Goal: Transaction & Acquisition: Purchase product/service

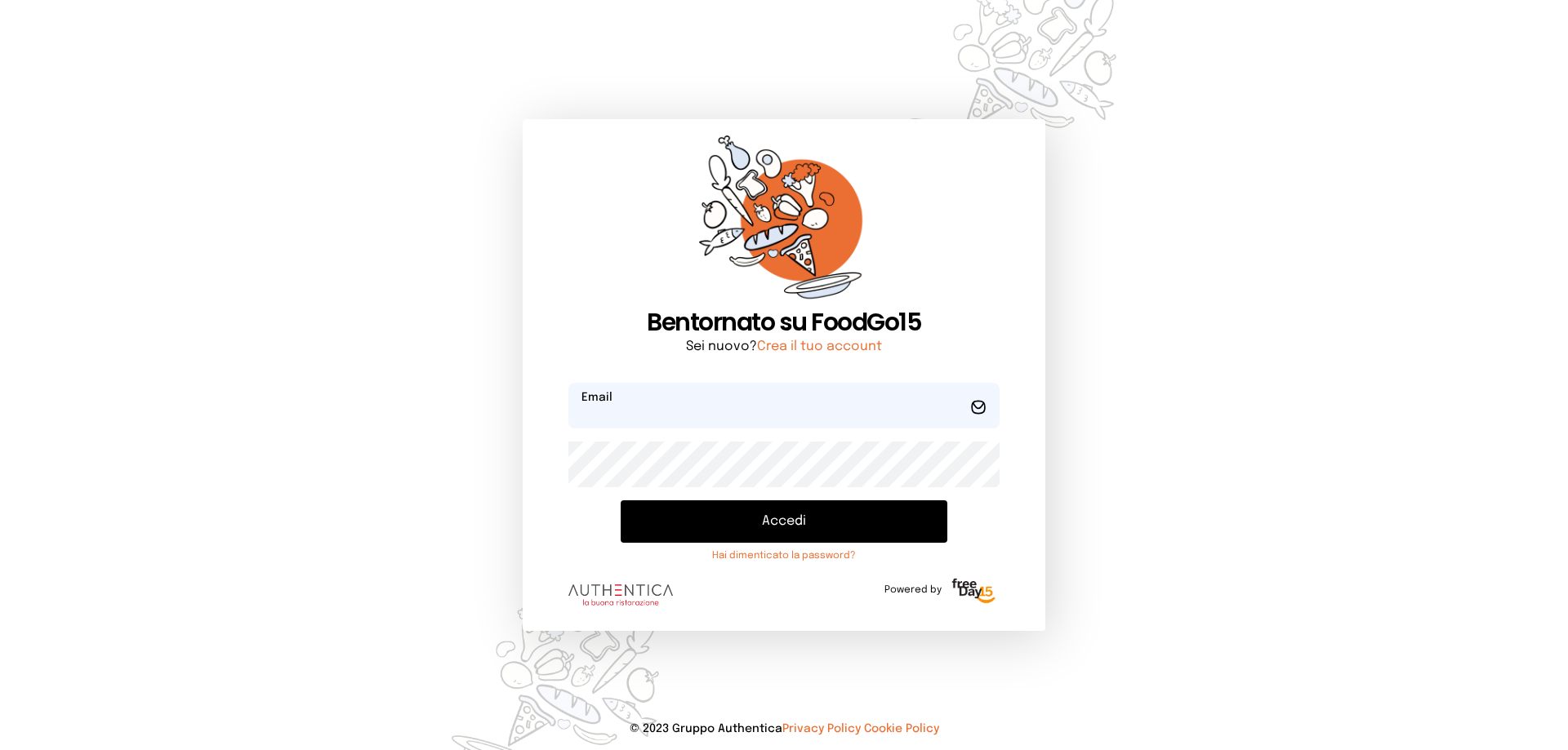
type input "**********"
click at [698, 511] on button "Accedi" at bounding box center [784, 521] width 326 height 42
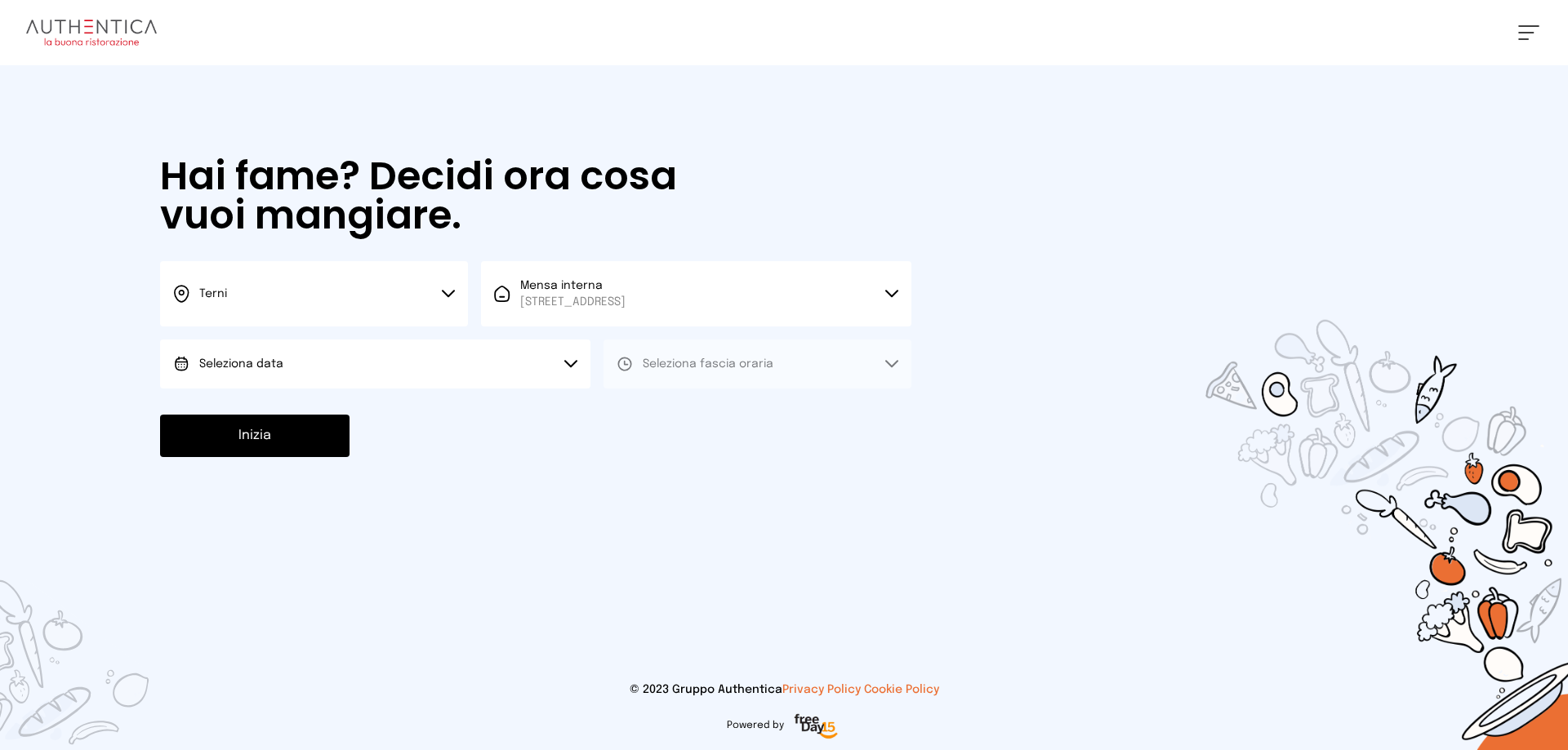
click at [513, 376] on button "Seleziona data" at bounding box center [375, 365] width 431 height 49
click at [466, 407] on li "[DATE], [DATE]" at bounding box center [375, 409] width 431 height 42
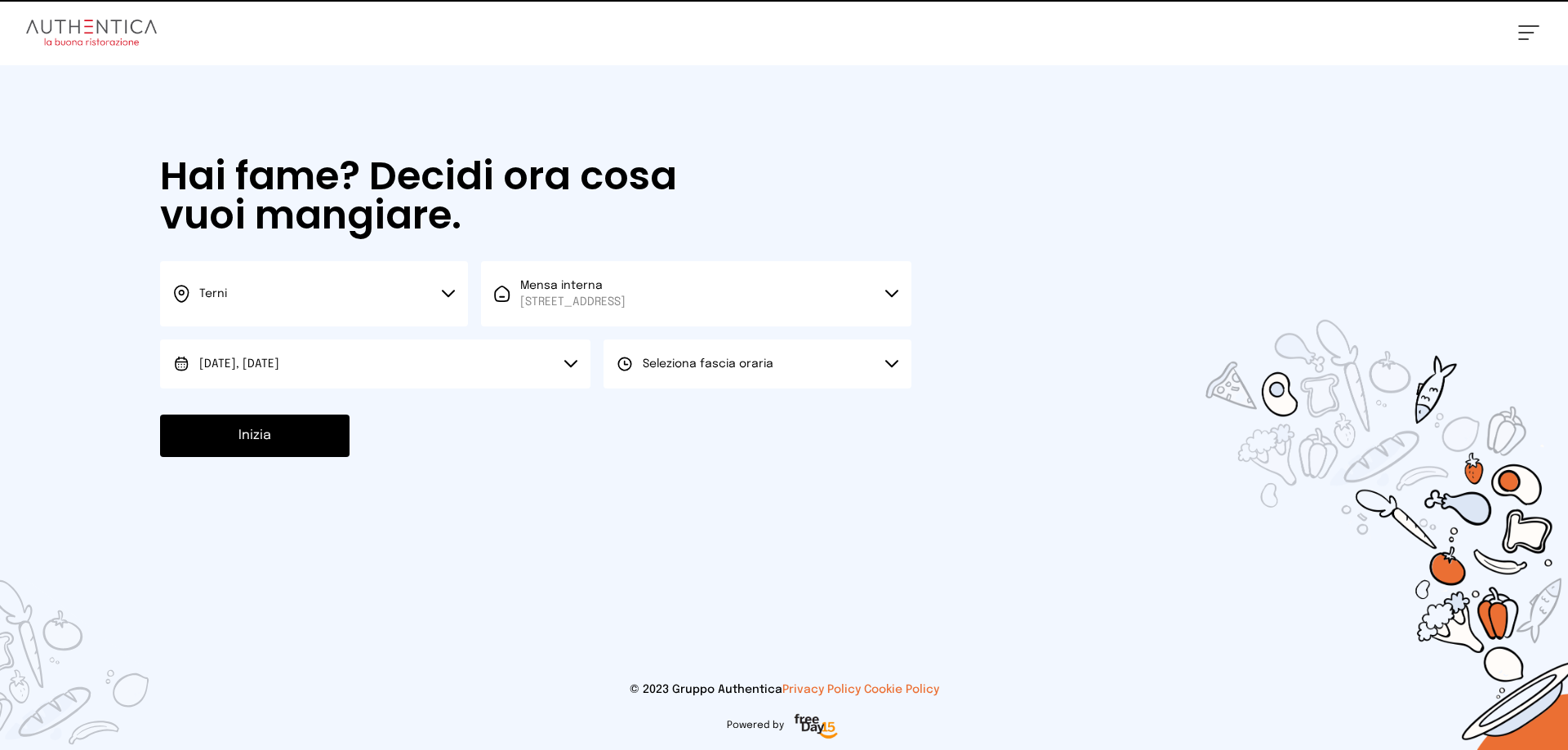
click at [710, 370] on span "Seleziona fascia oraria" at bounding box center [708, 364] width 131 height 17
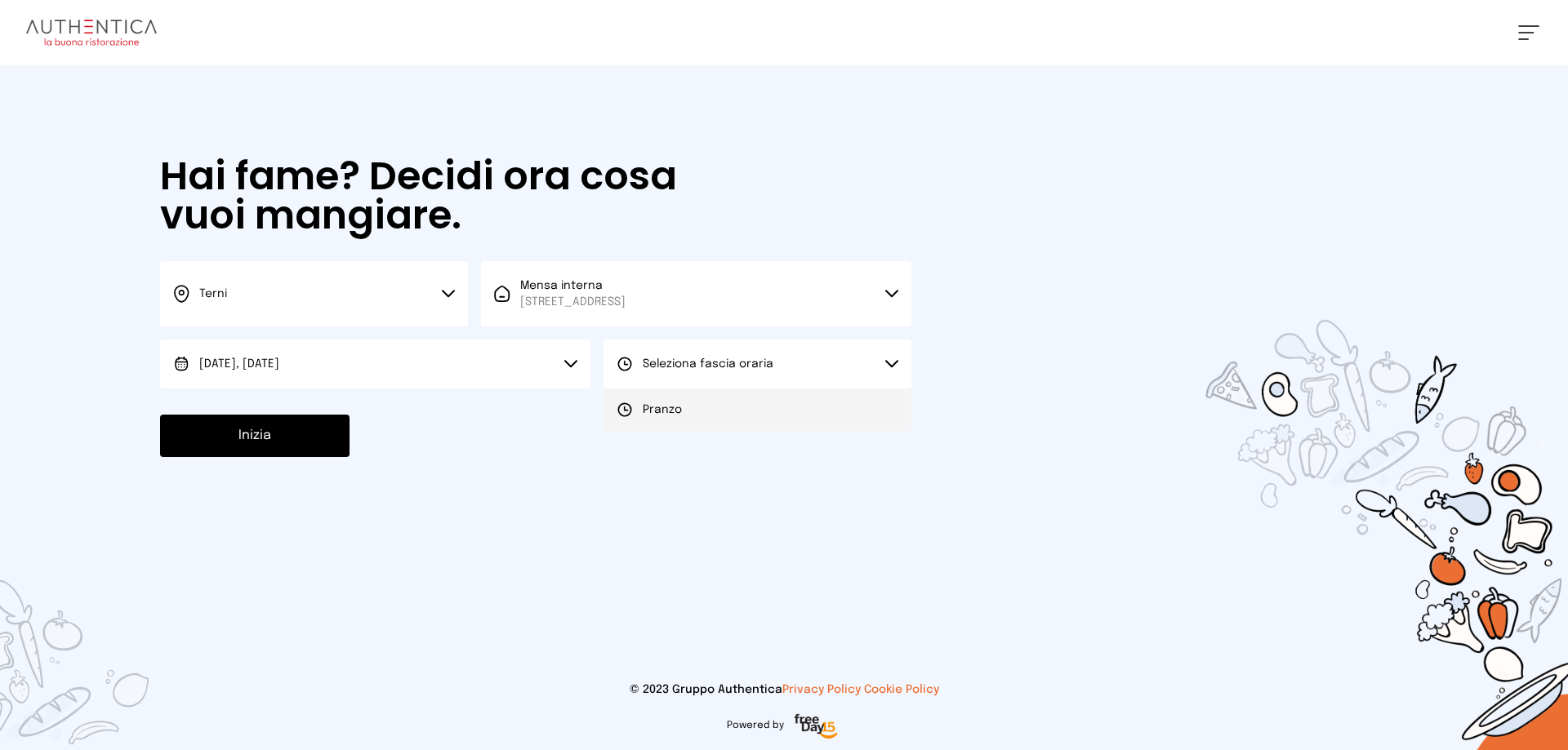
click at [693, 411] on li "Pranzo" at bounding box center [757, 409] width 308 height 42
click at [289, 438] on button "Inizia" at bounding box center [254, 436] width 189 height 42
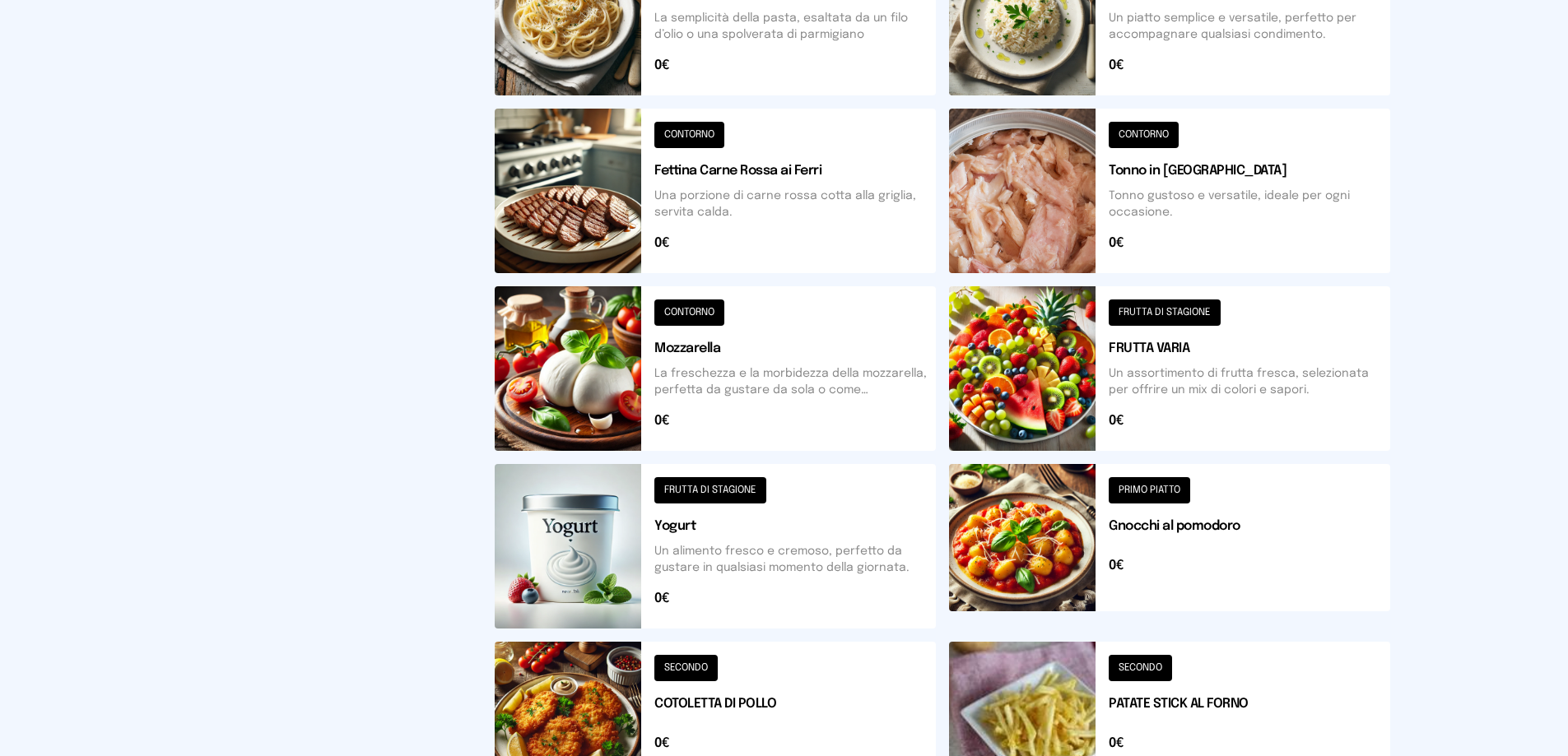
scroll to position [494, 0]
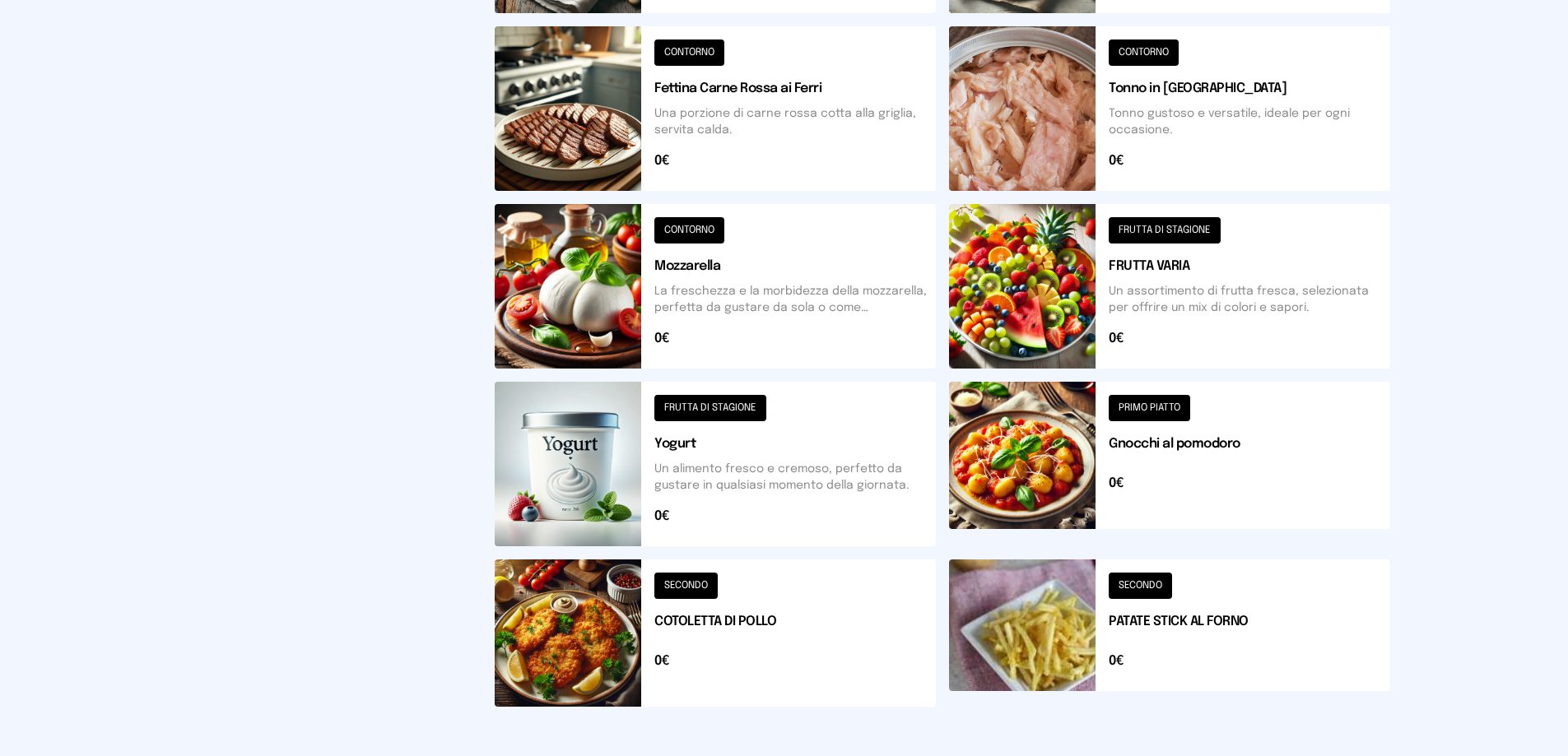
click at [745, 317] on button at bounding box center [715, 286] width 441 height 165
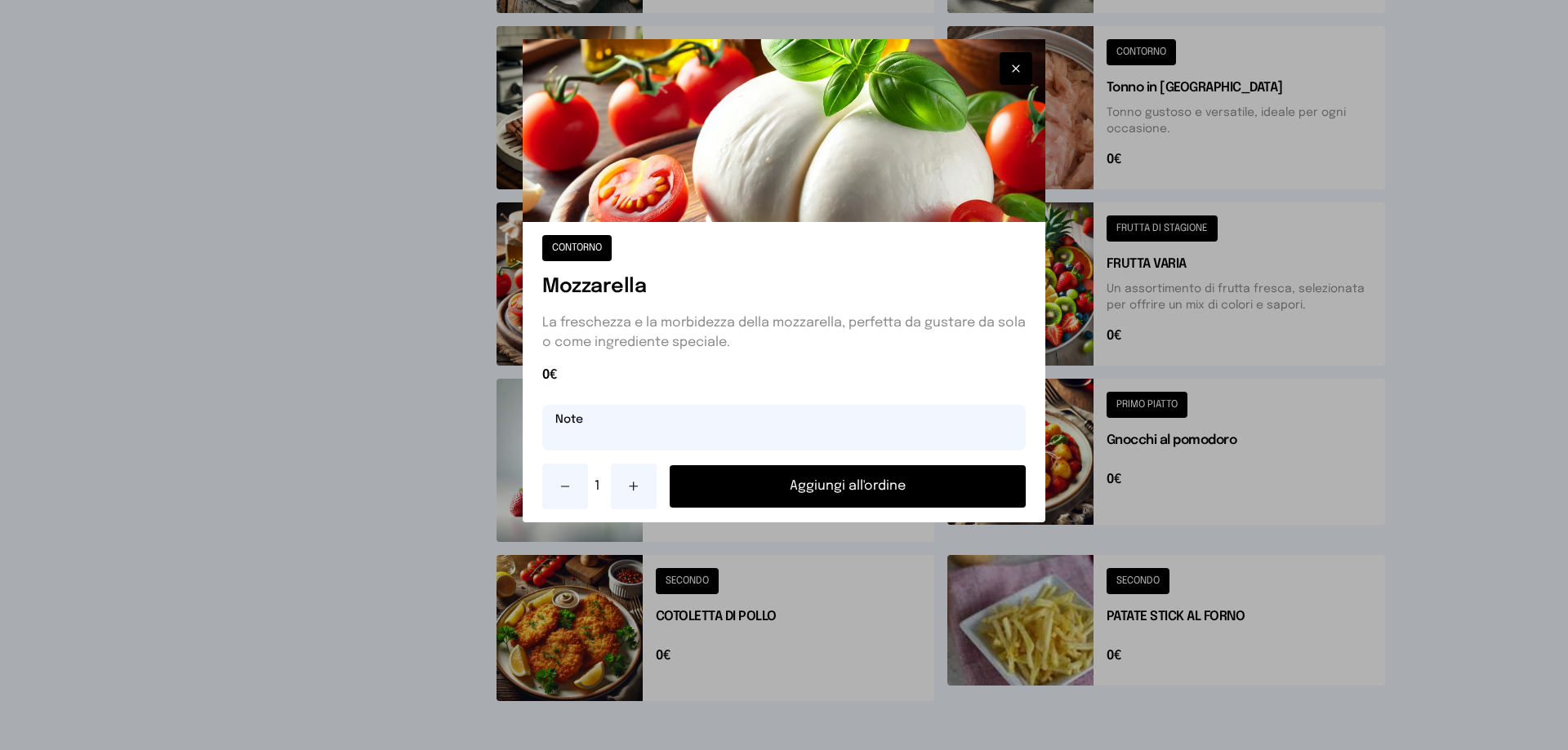
click at [716, 421] on input "text" at bounding box center [784, 428] width 483 height 45
type input "********"
drag, startPoint x: 720, startPoint y: 444, endPoint x: 428, endPoint y: 445, distance: 292.0
click at [428, 445] on div "CONTORNO Mozzarella La freschezza e la morbidezza della mozzarella, perfetta da…" at bounding box center [784, 375] width 1568 height 750
paste input "text"
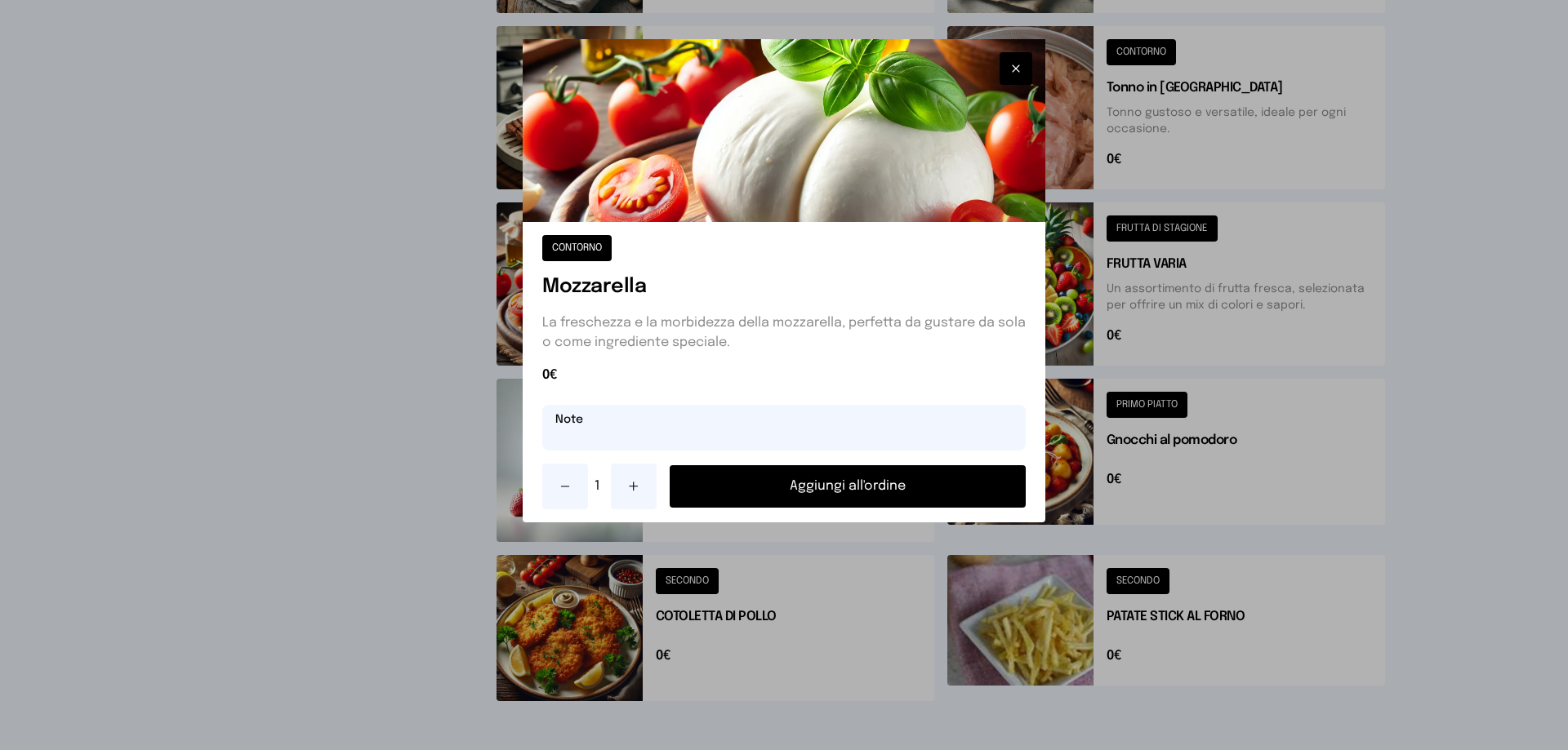
paste input "*"
type input "********"
click at [768, 483] on button "Aggiungi all'ordine" at bounding box center [847, 486] width 356 height 42
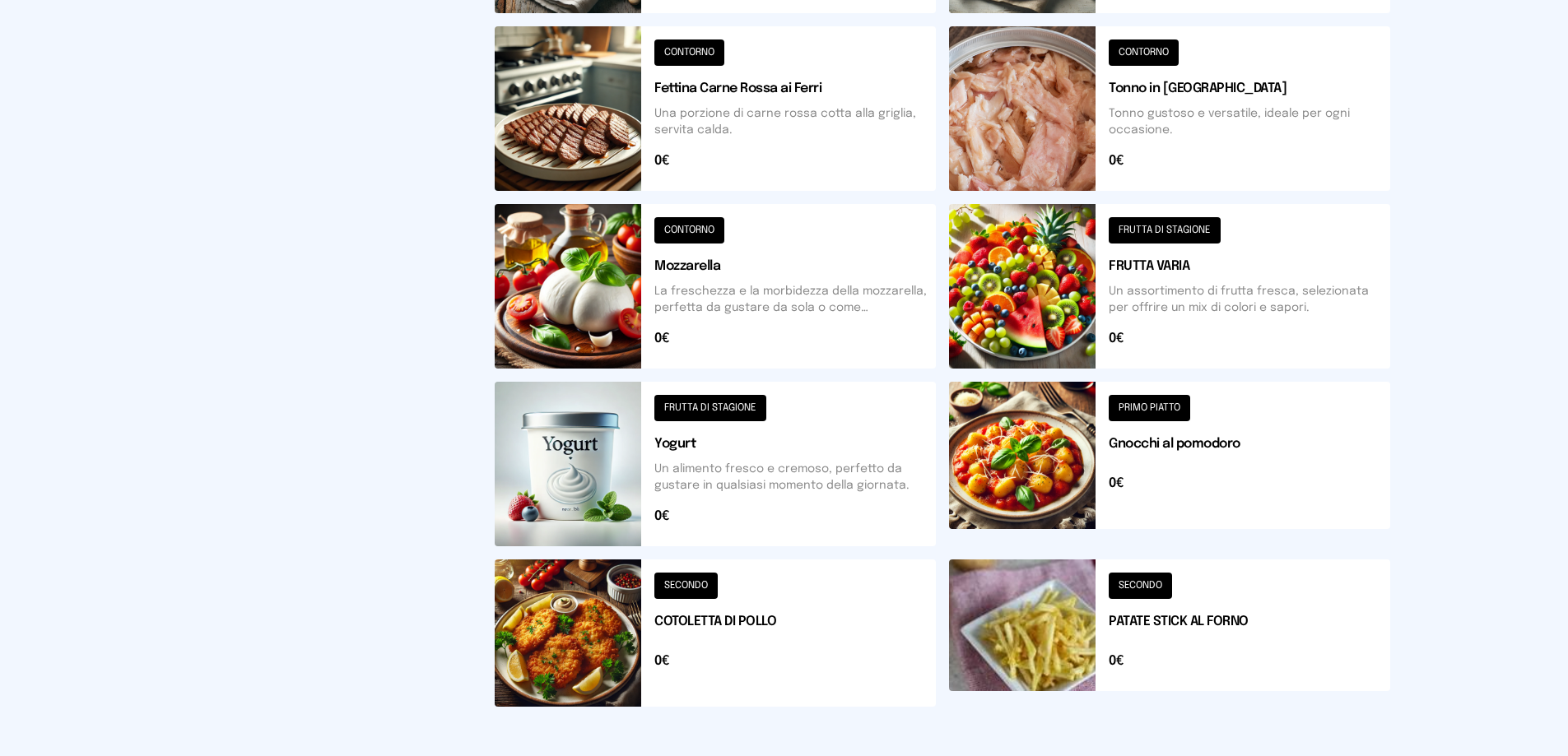
click at [1229, 261] on button at bounding box center [1170, 286] width 441 height 165
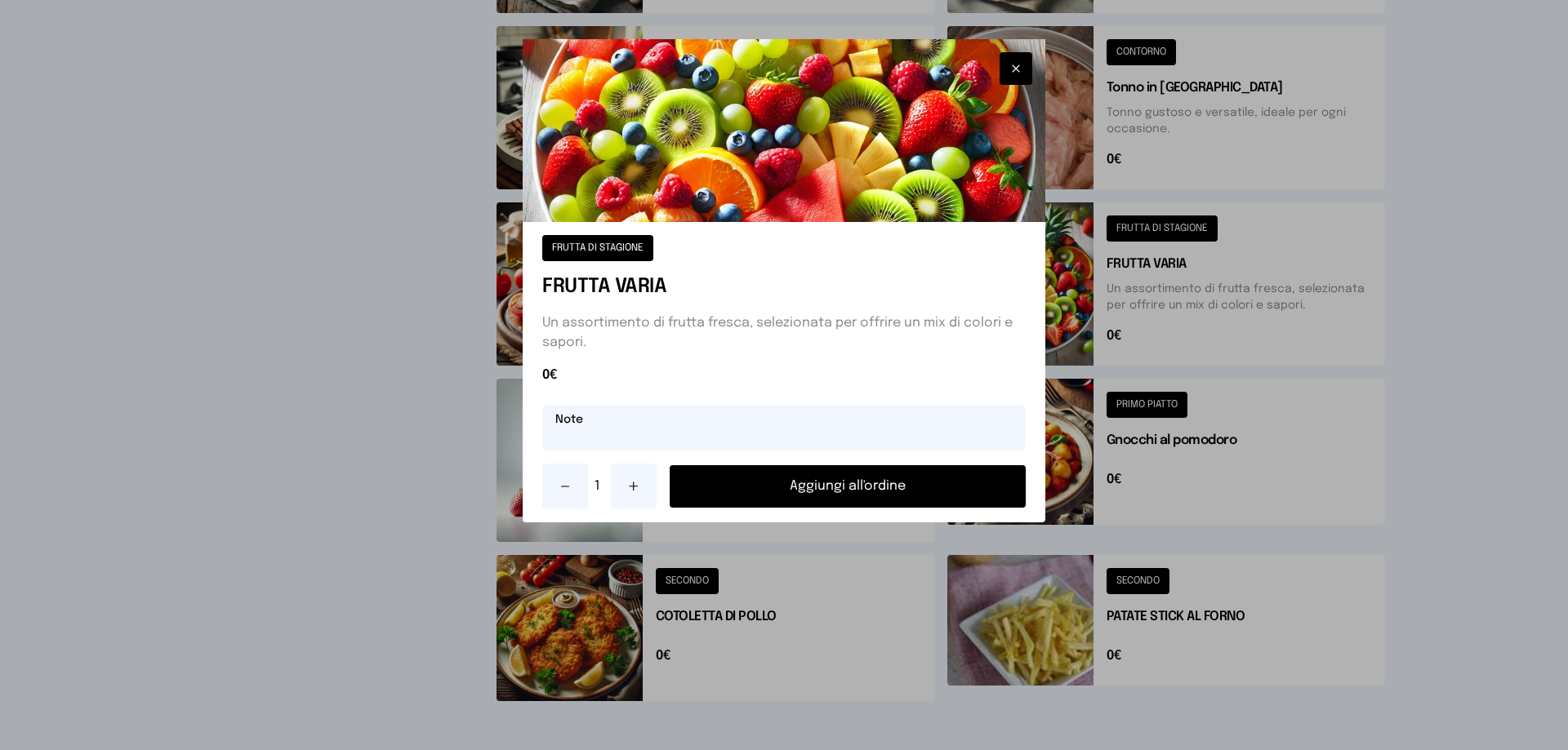
click at [820, 423] on input "text" at bounding box center [784, 428] width 483 height 45
type input "********"
click at [878, 468] on button "Aggiungi all'ordine" at bounding box center [847, 486] width 356 height 42
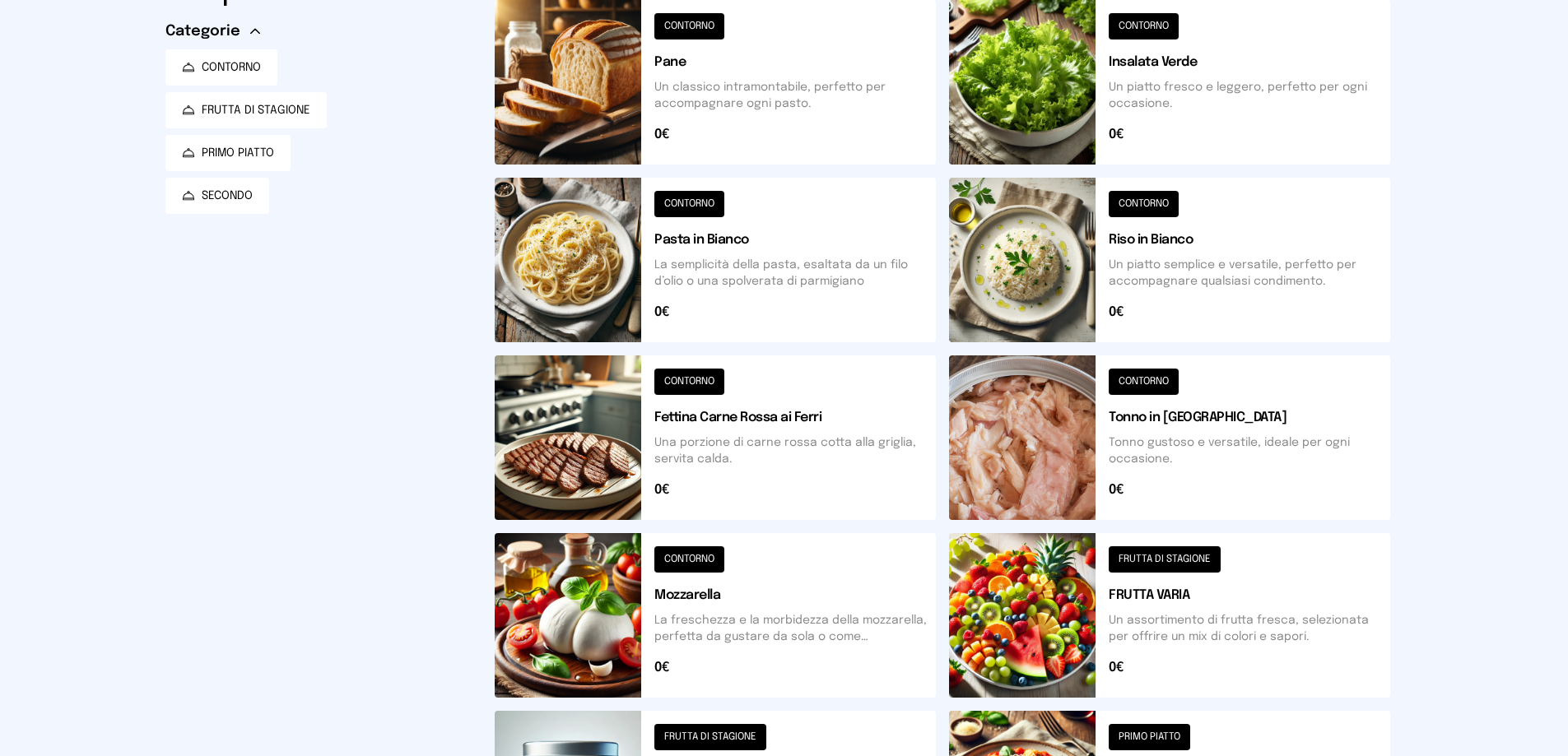
scroll to position [82, 0]
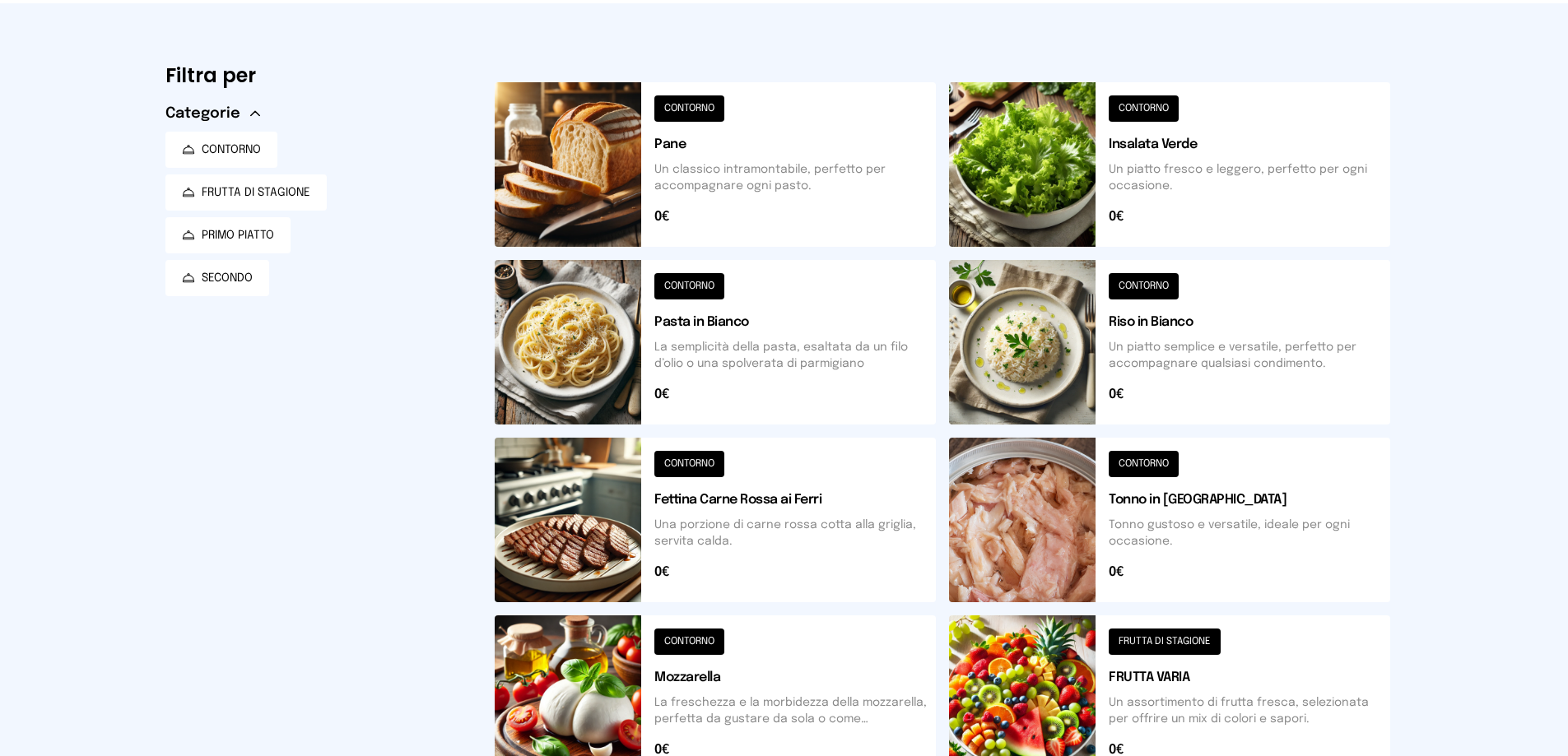
click at [1149, 156] on button at bounding box center [1170, 165] width 441 height 165
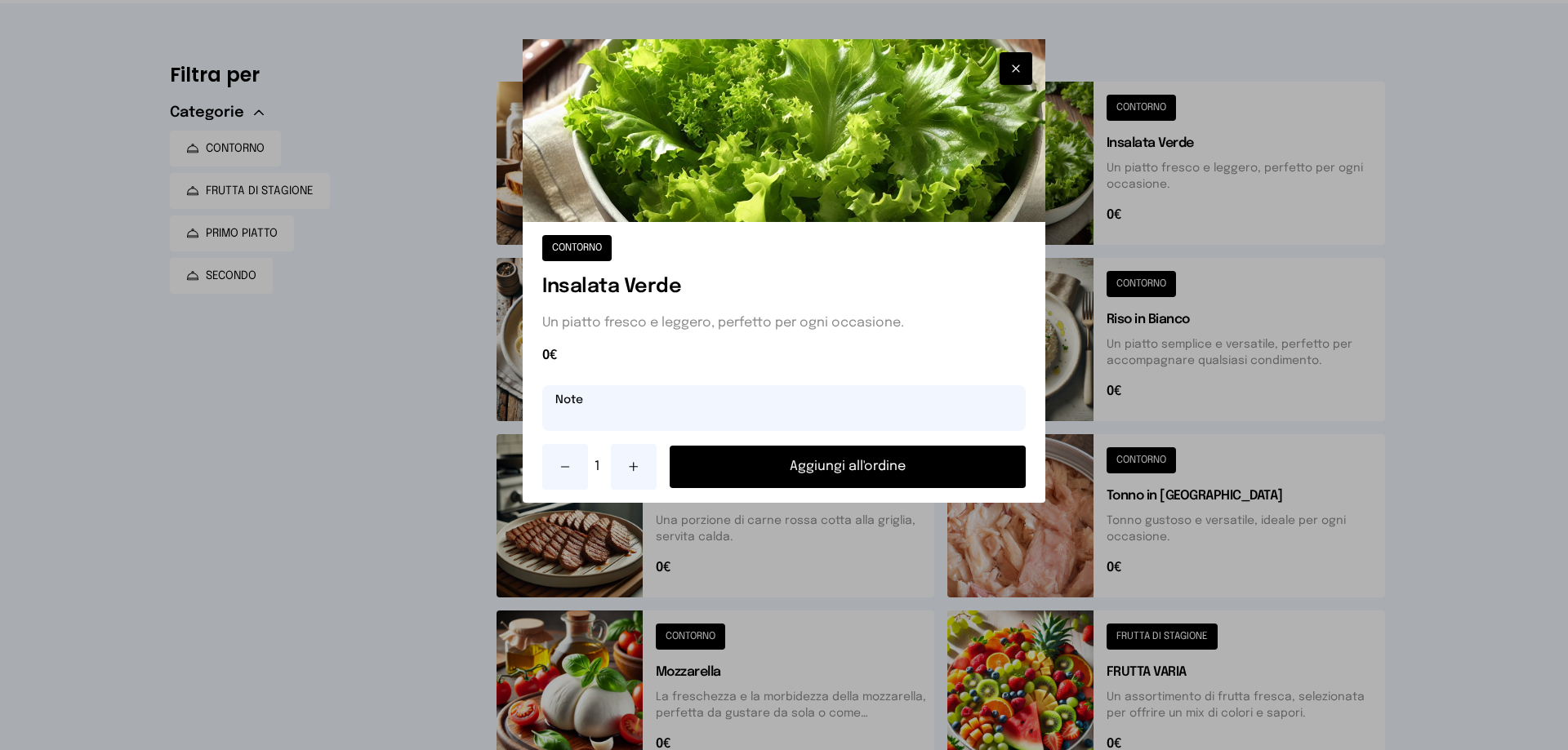
click at [731, 394] on input "text" at bounding box center [784, 408] width 483 height 45
type input "********"
click at [965, 463] on button "Aggiungi all'ordine" at bounding box center [847, 466] width 356 height 42
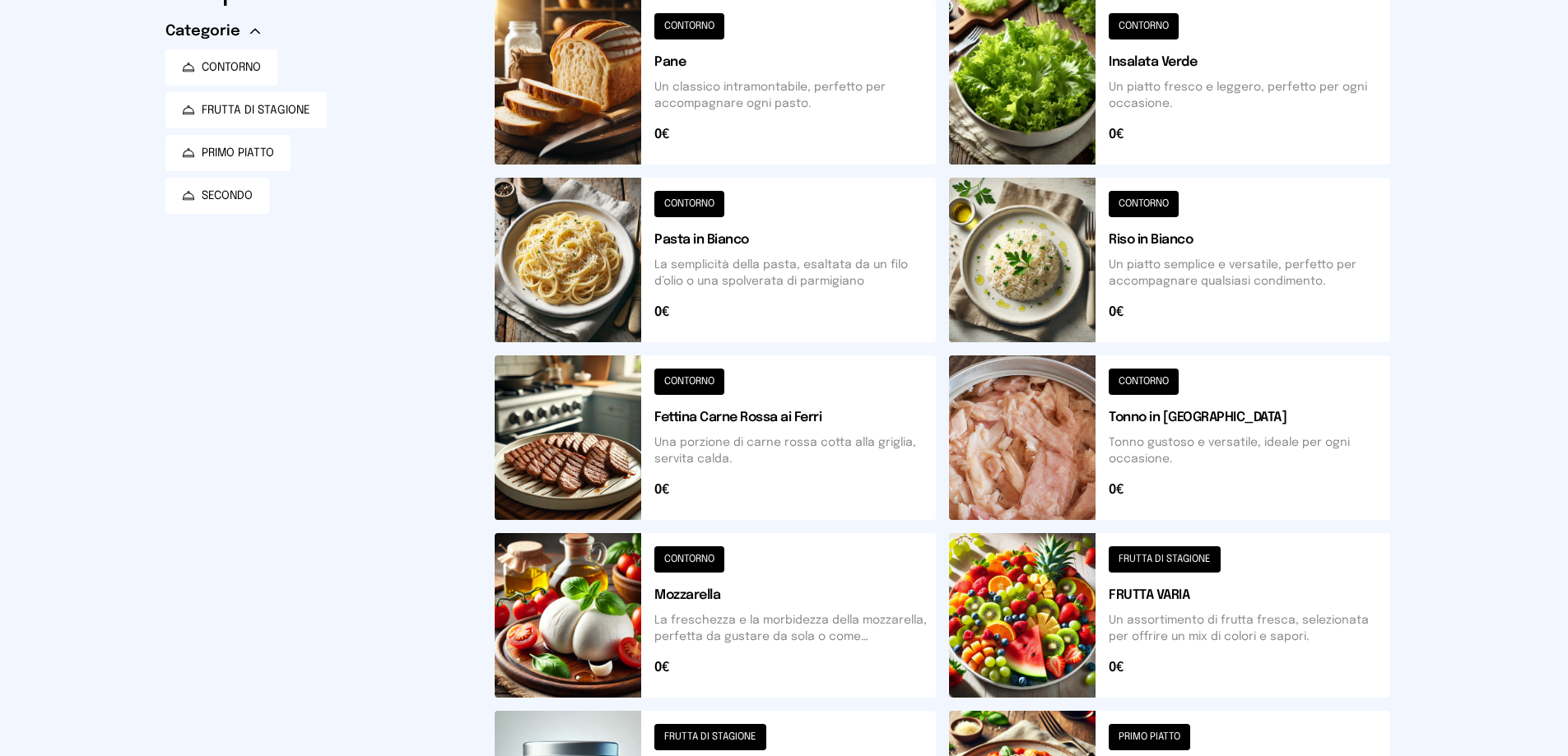
scroll to position [494, 0]
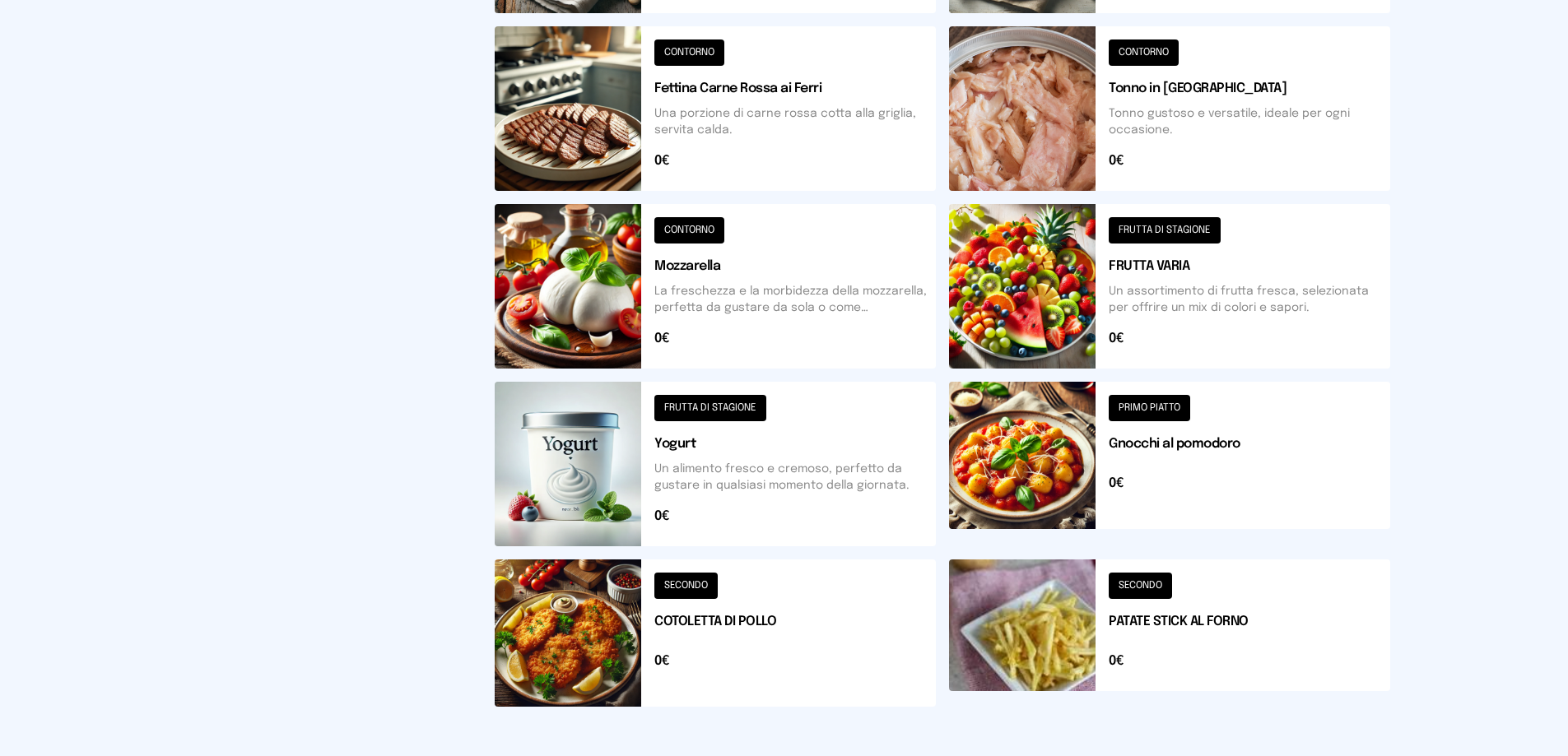
click at [1304, 102] on button at bounding box center [1170, 109] width 441 height 165
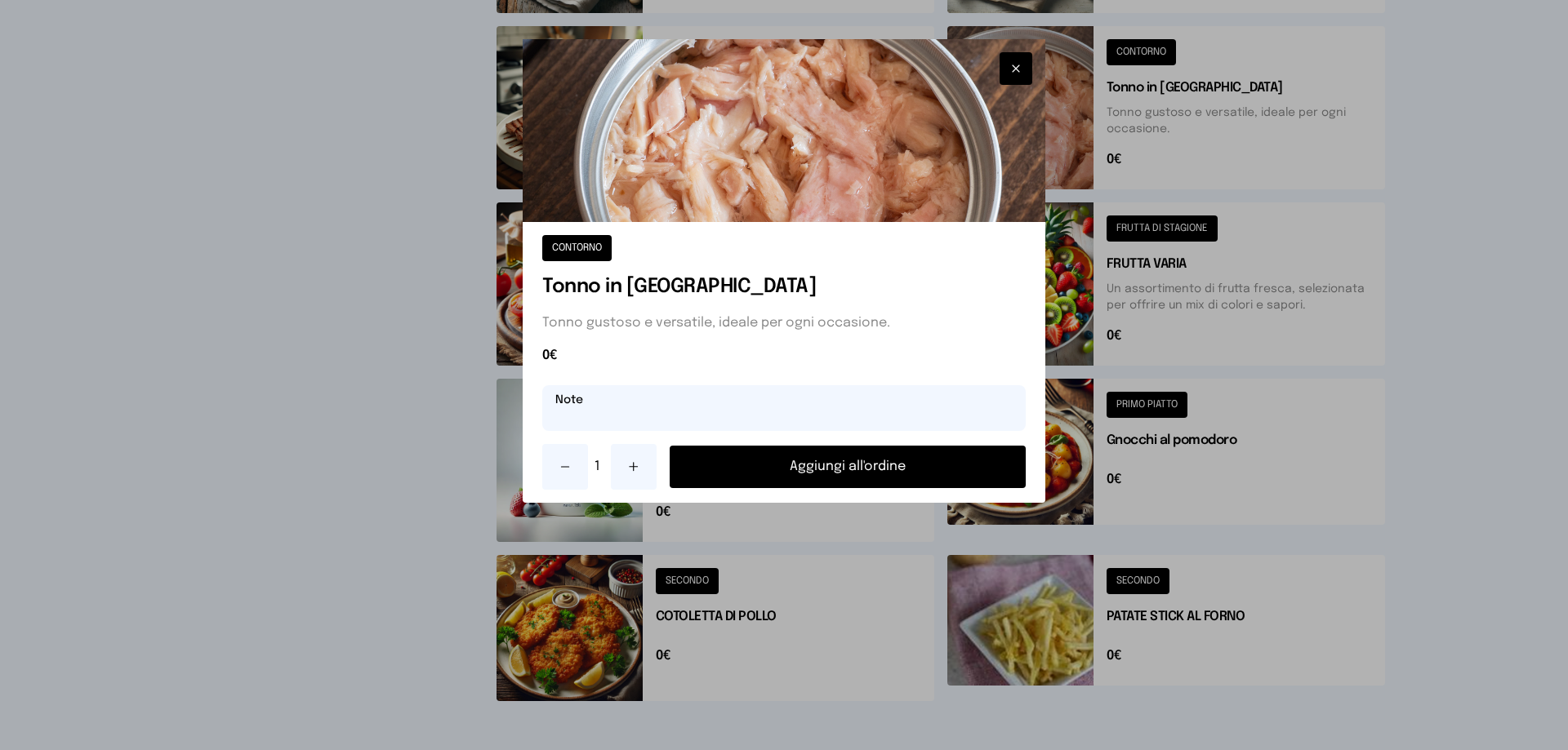
click at [769, 402] on input "text" at bounding box center [784, 408] width 483 height 45
type input "********"
click at [809, 462] on button "Aggiungi all'ordine" at bounding box center [847, 466] width 356 height 42
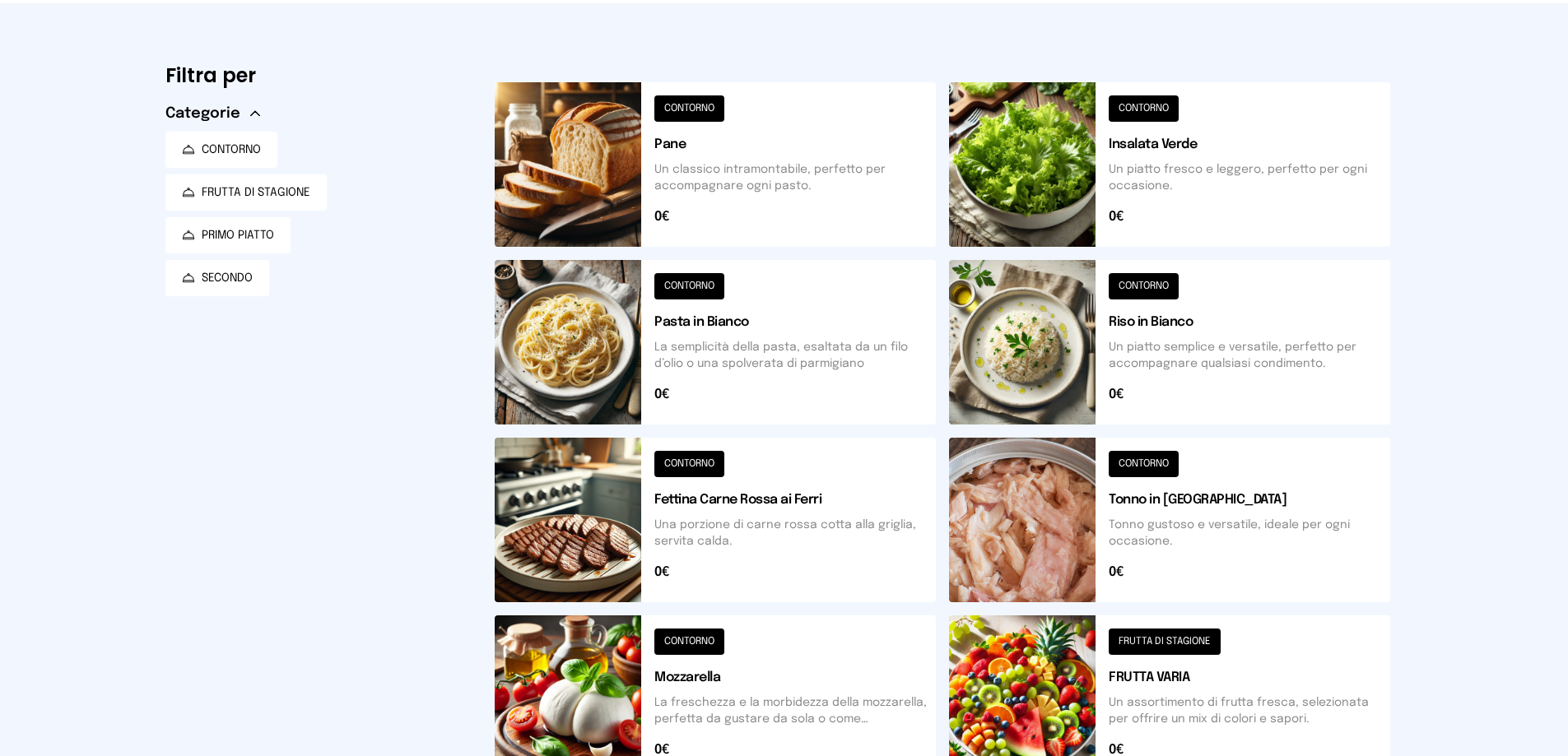
scroll to position [0, 0]
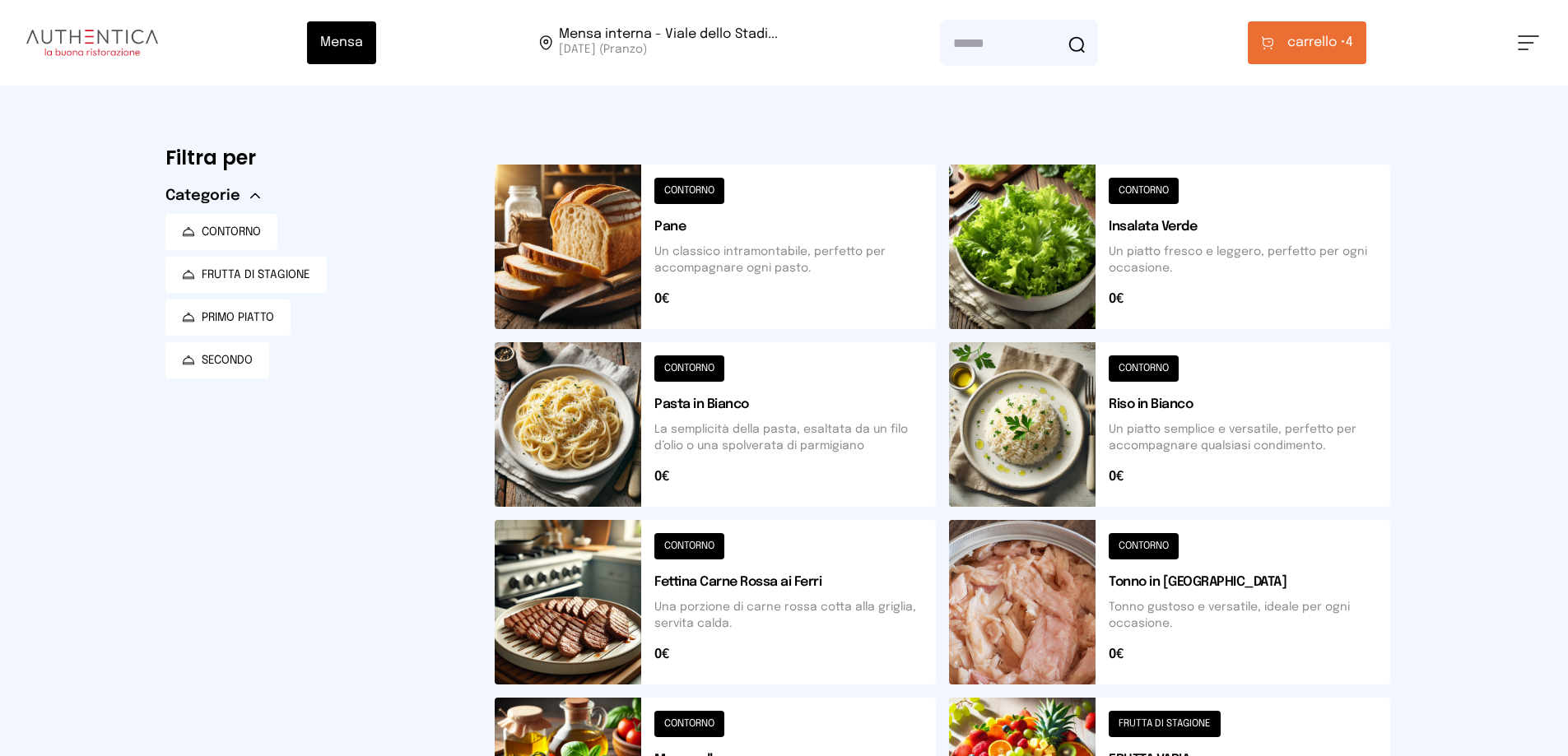
click at [1345, 51] on span "carrello •" at bounding box center [1317, 43] width 59 height 20
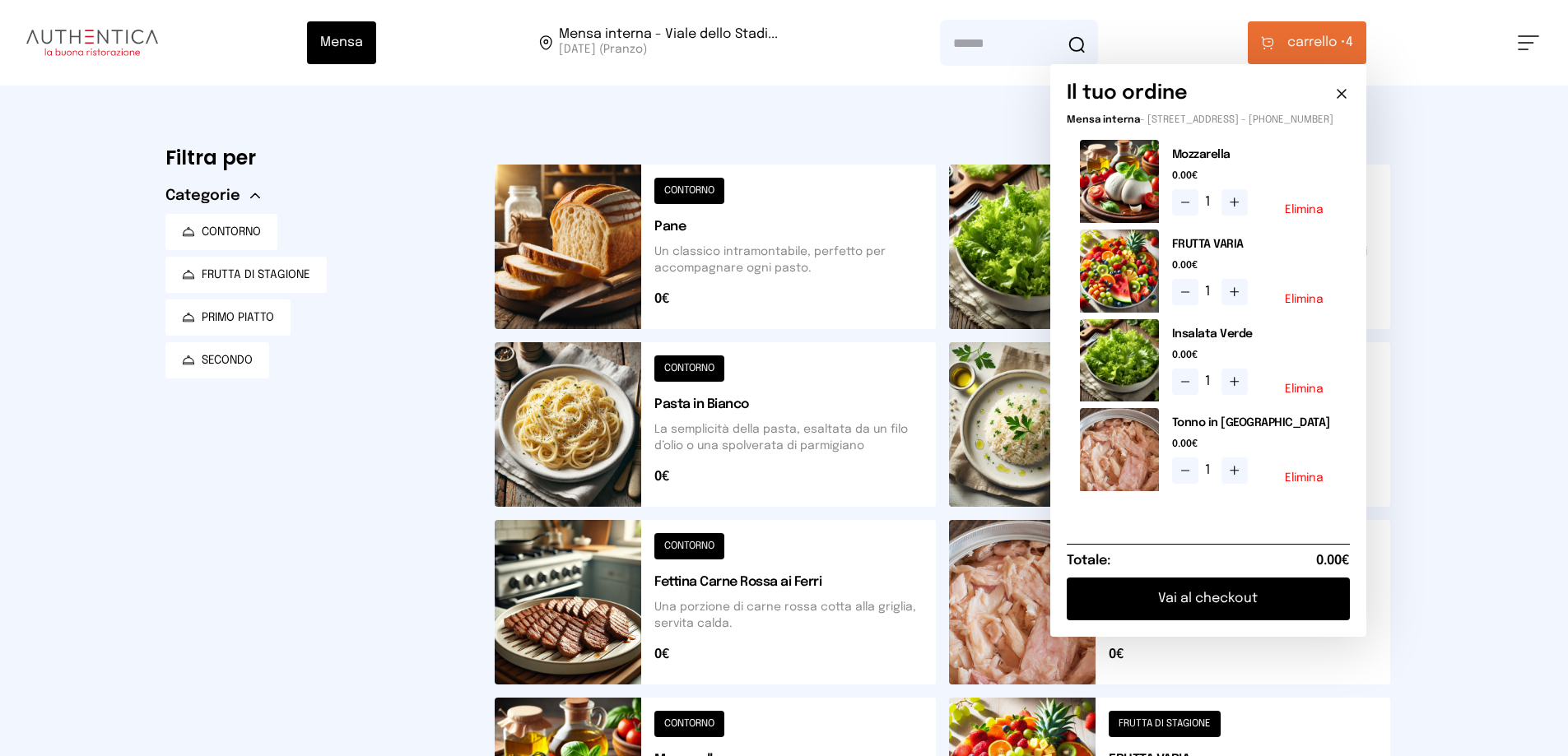
click at [1247, 612] on button "Vai al checkout" at bounding box center [1208, 599] width 283 height 43
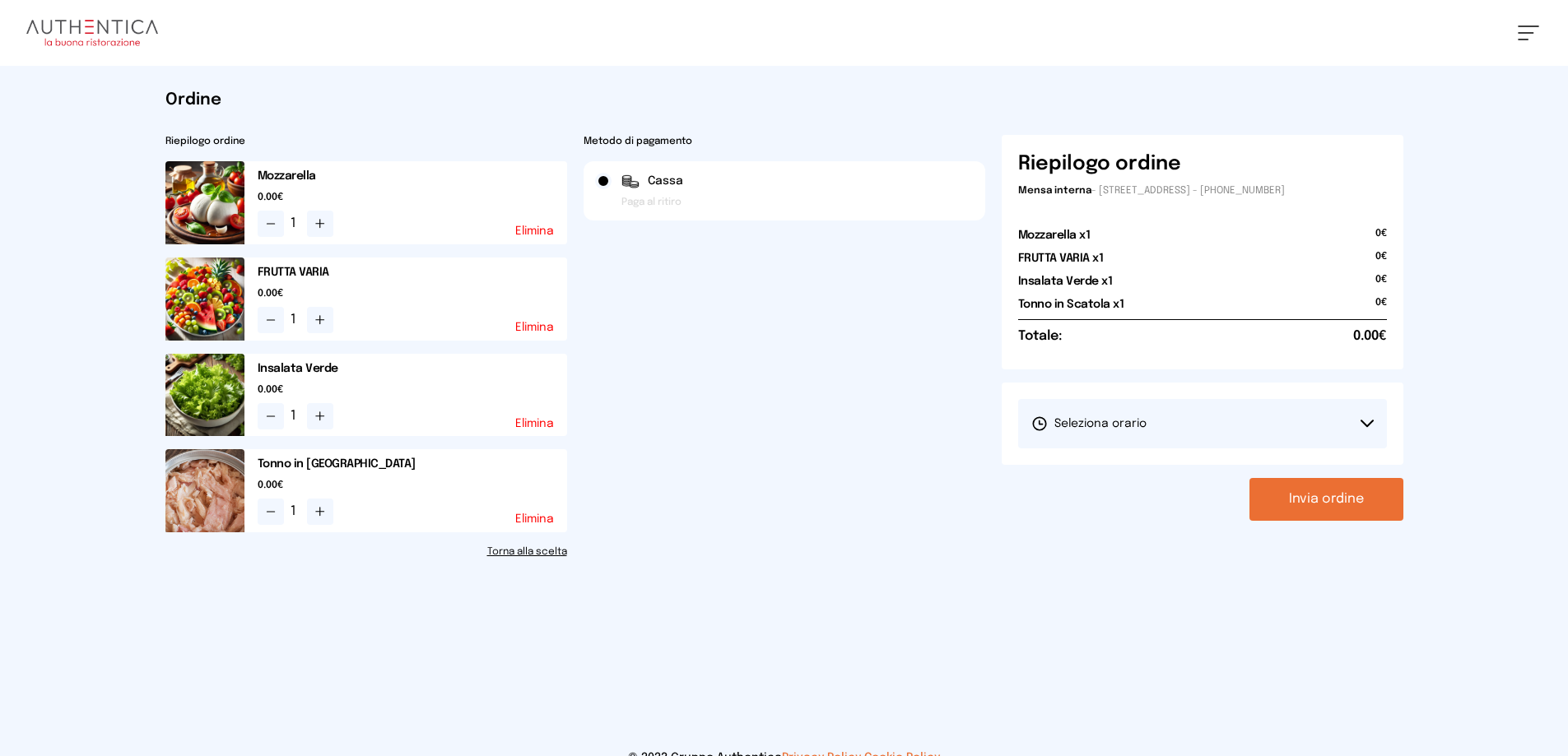
click at [1322, 420] on button "Seleziona orario" at bounding box center [1202, 424] width 369 height 50
click at [1162, 464] on li "1° Turno (13:00 - 15:00)" at bounding box center [1202, 469] width 369 height 43
click at [1290, 496] on button "Invia ordine" at bounding box center [1326, 499] width 154 height 43
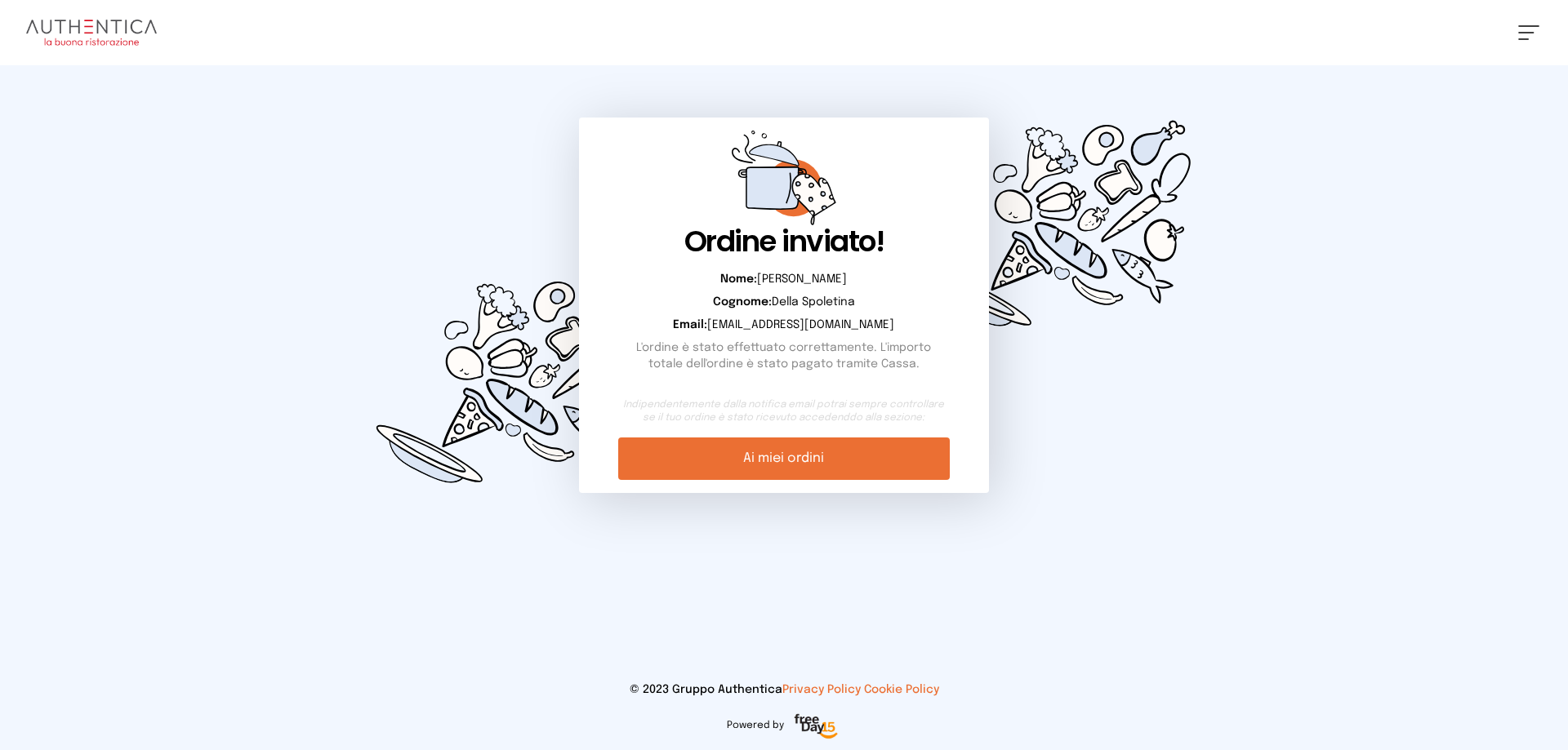
click at [891, 449] on link "Ai miei ordini" at bounding box center [783, 458] width 330 height 42
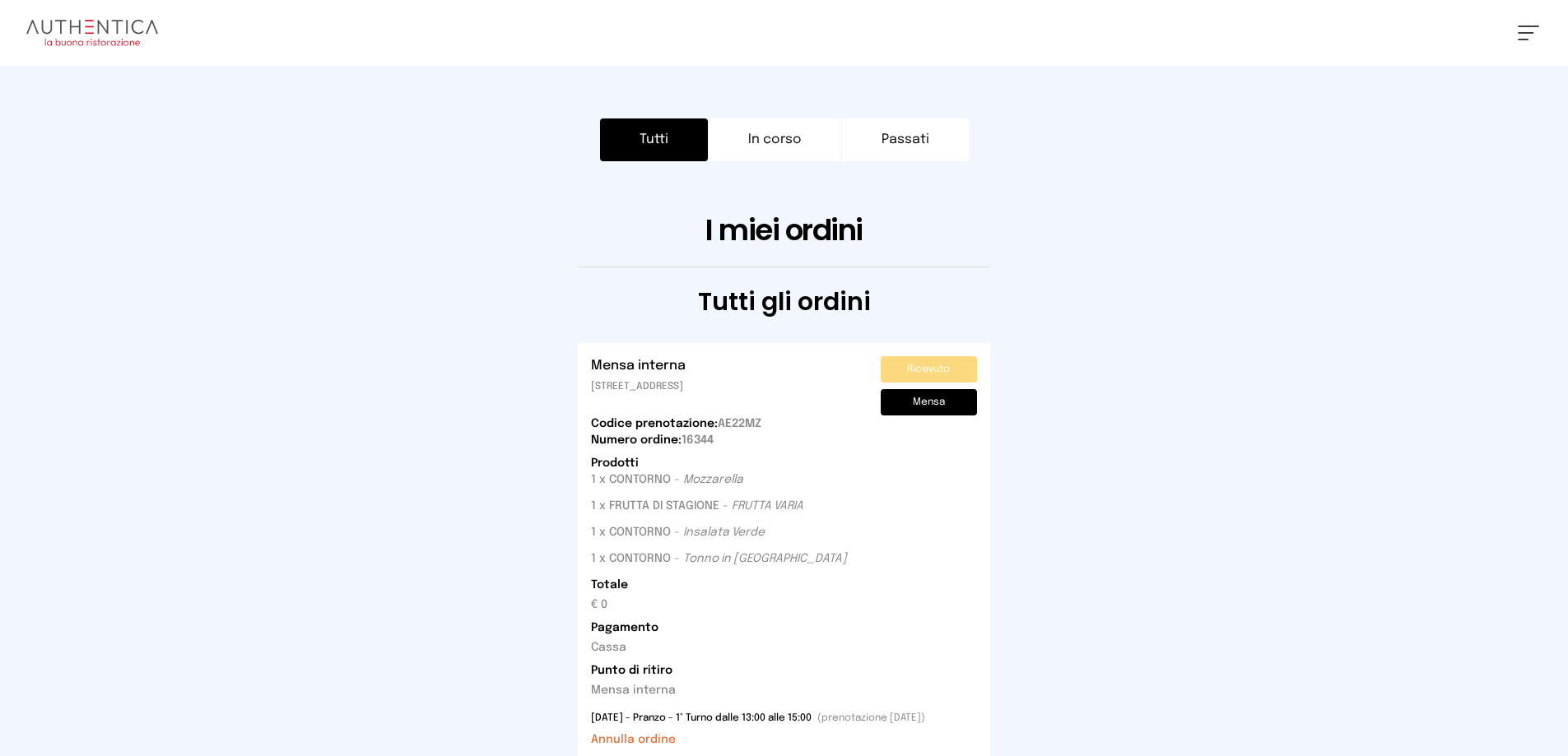
click at [93, 35] on img at bounding box center [92, 33] width 132 height 27
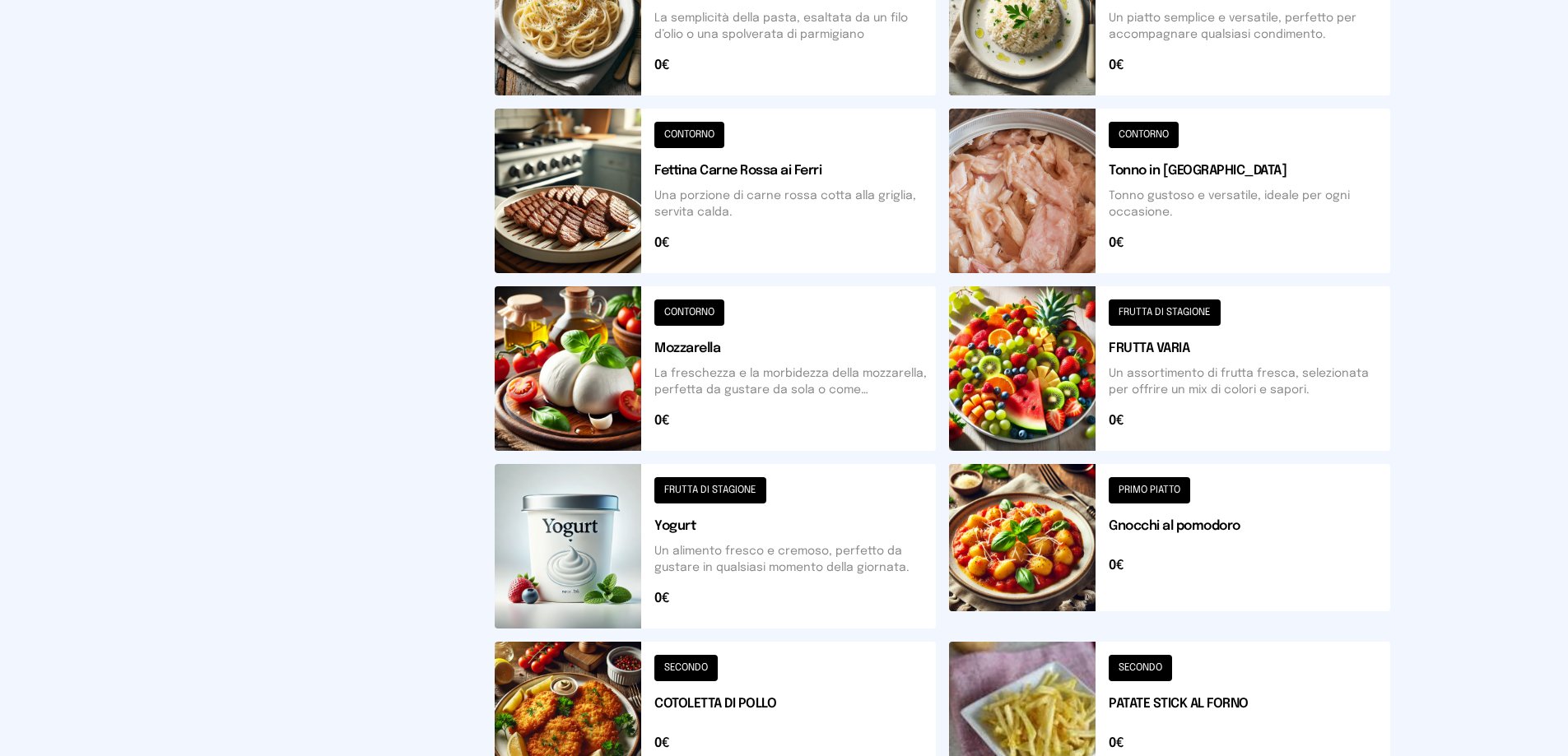
scroll to position [589, 0]
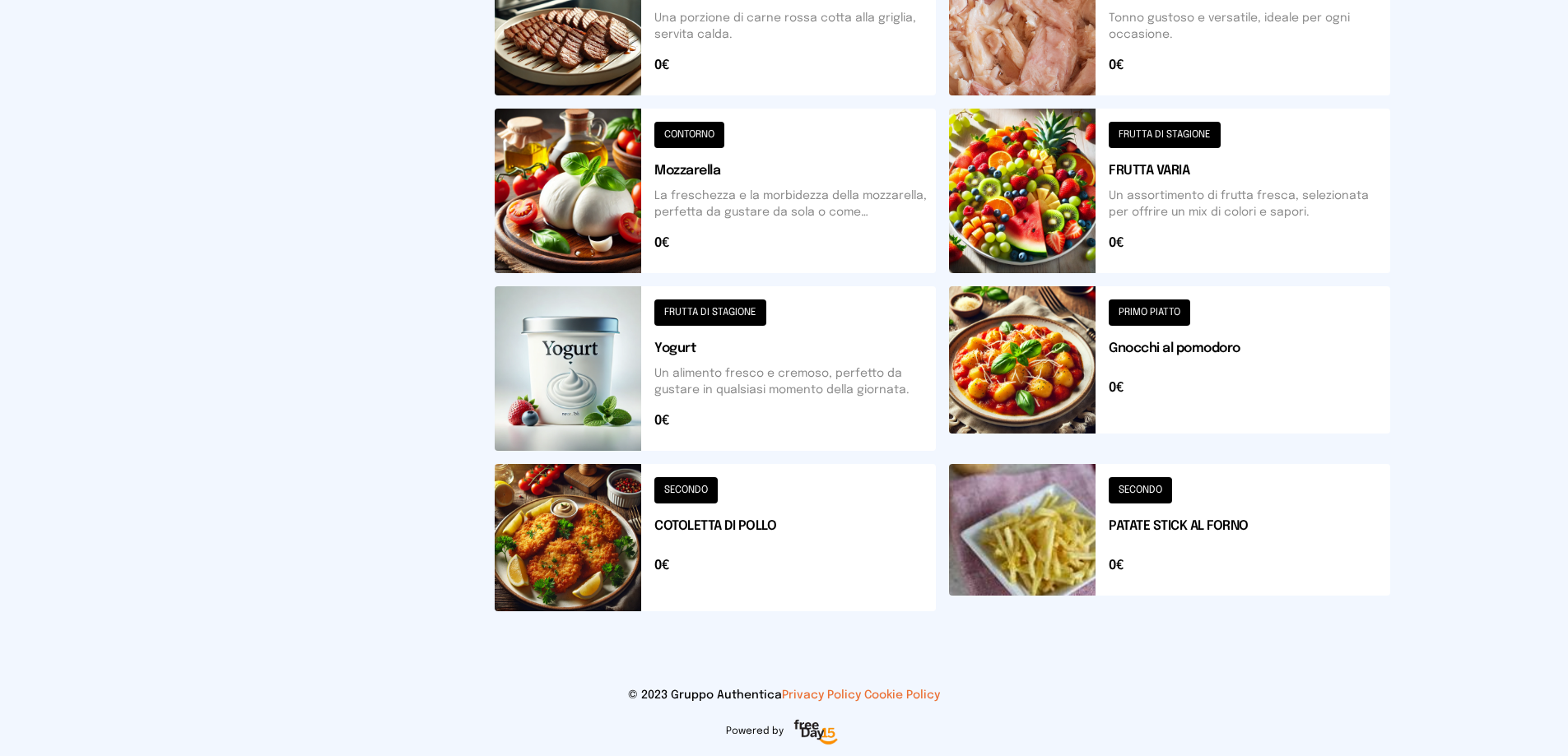
click at [731, 548] on button at bounding box center [715, 537] width 441 height 147
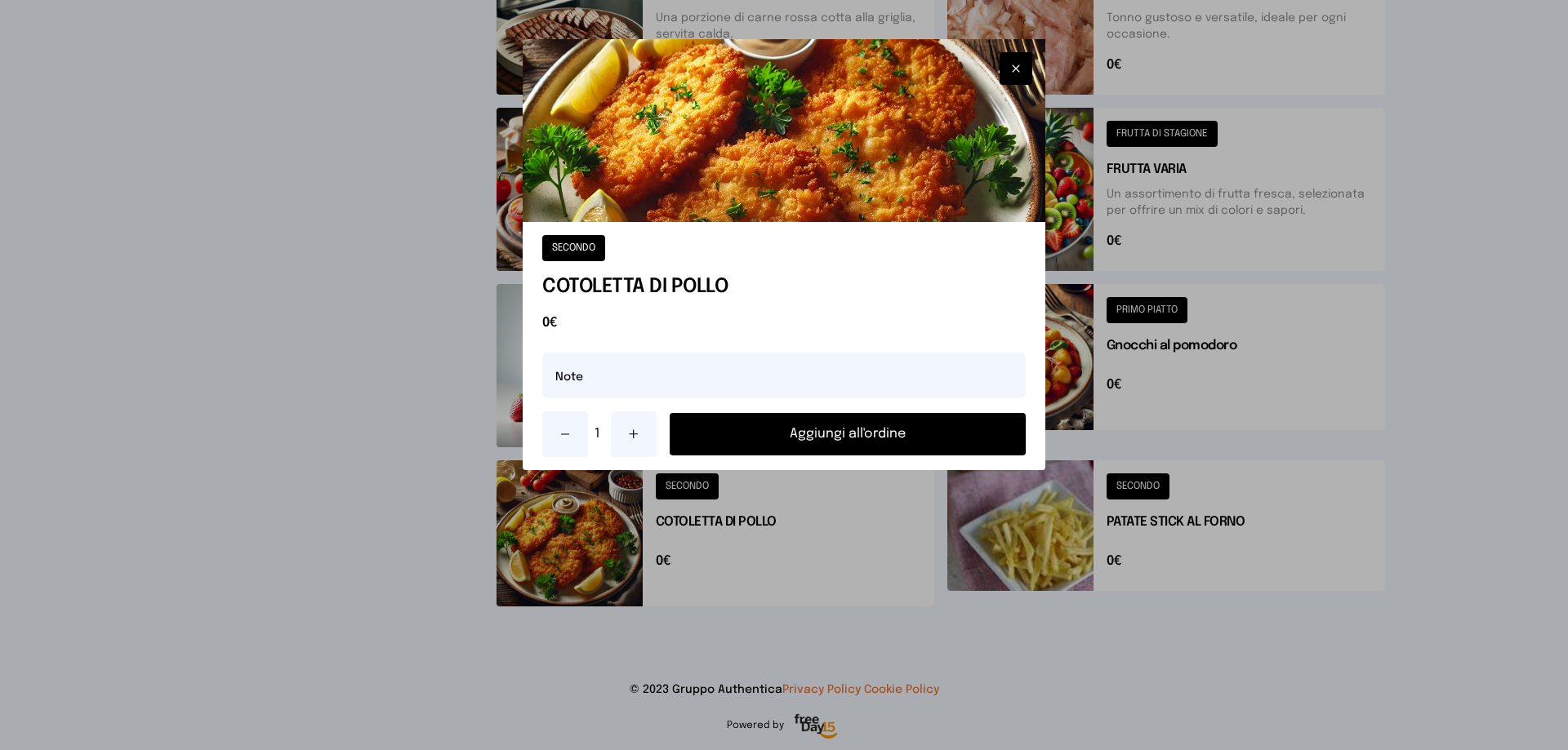
click at [869, 425] on button "Aggiungi all'ordine" at bounding box center [847, 434] width 356 height 42
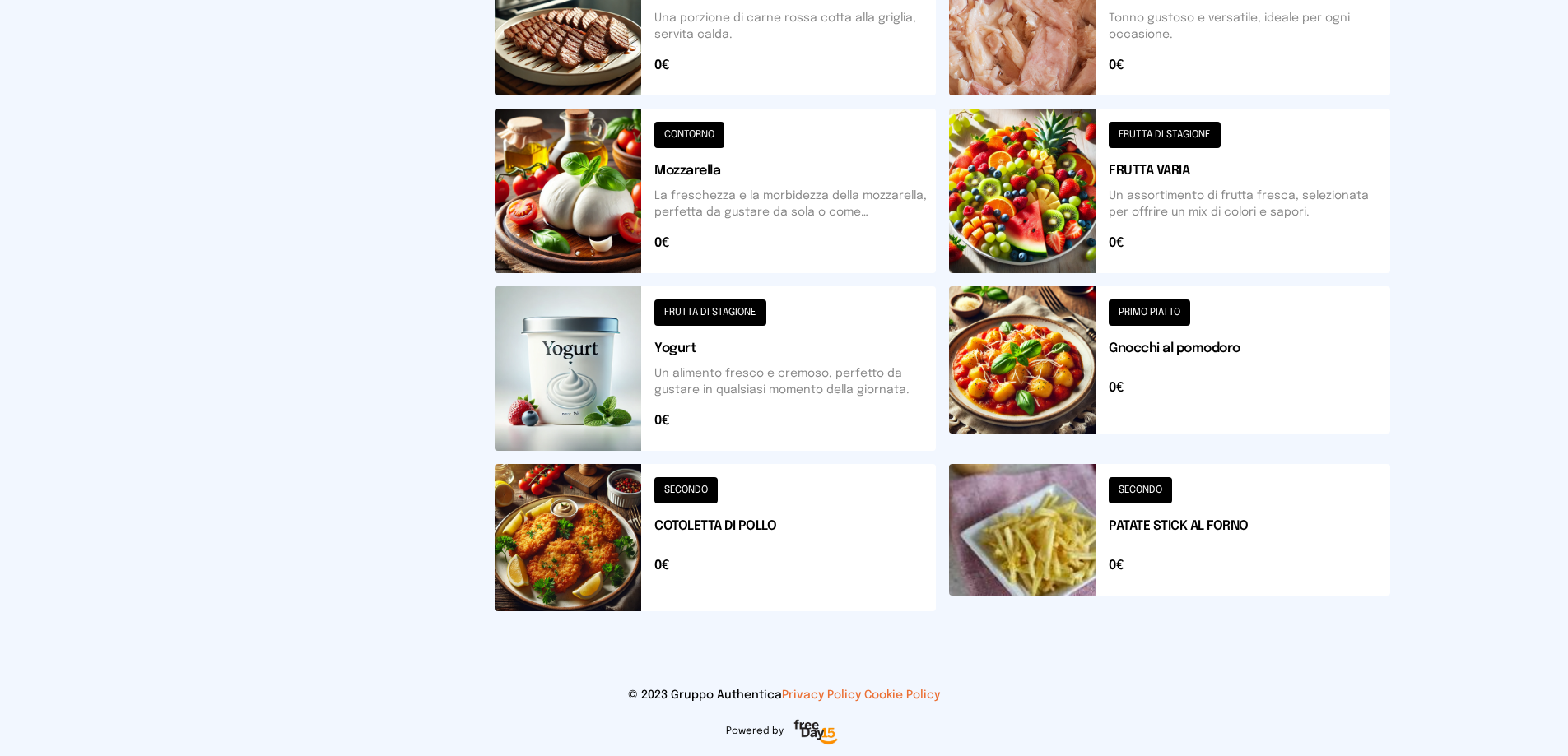
click at [1072, 494] on button at bounding box center [1170, 537] width 441 height 147
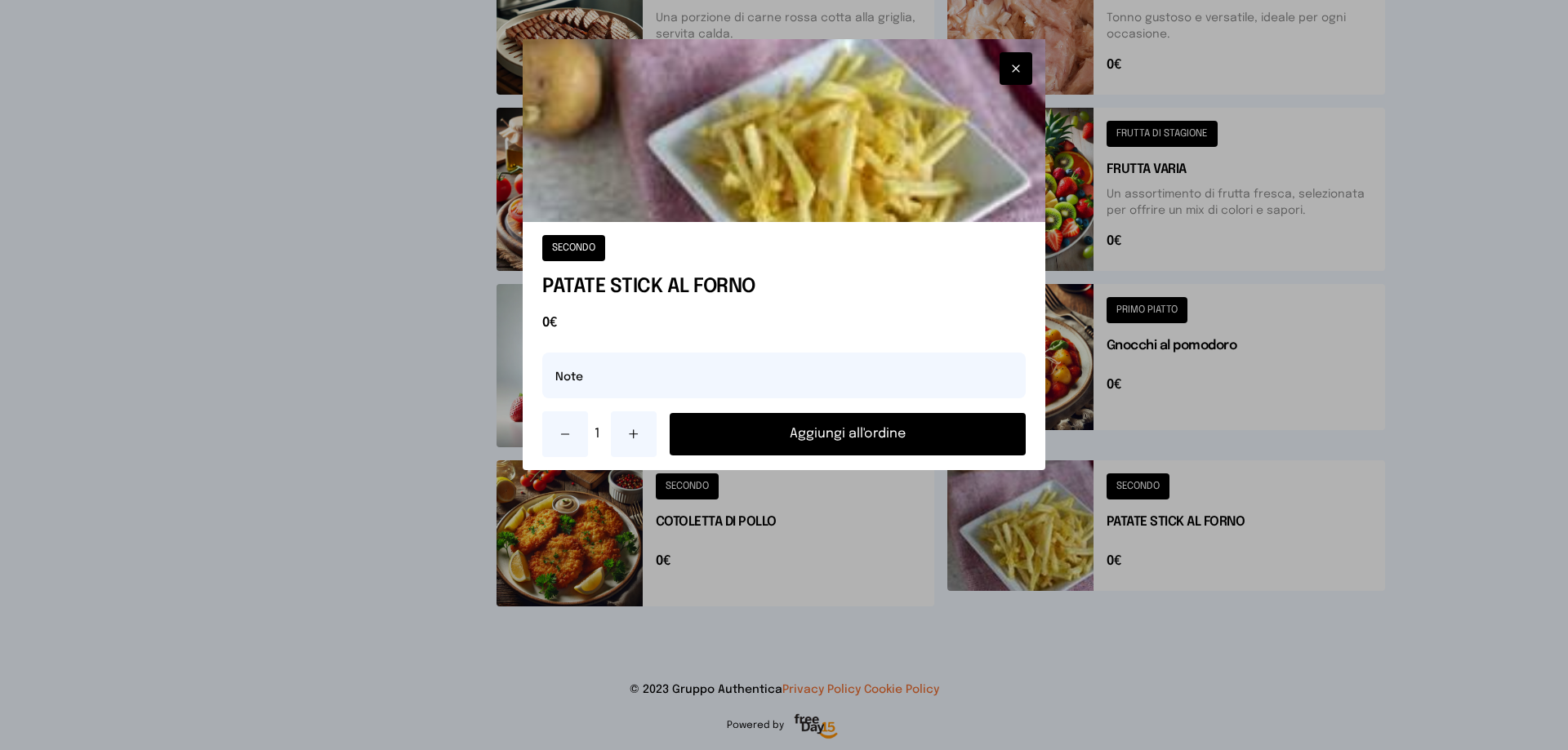
click at [908, 445] on button "Aggiungi all'ordine" at bounding box center [847, 434] width 356 height 42
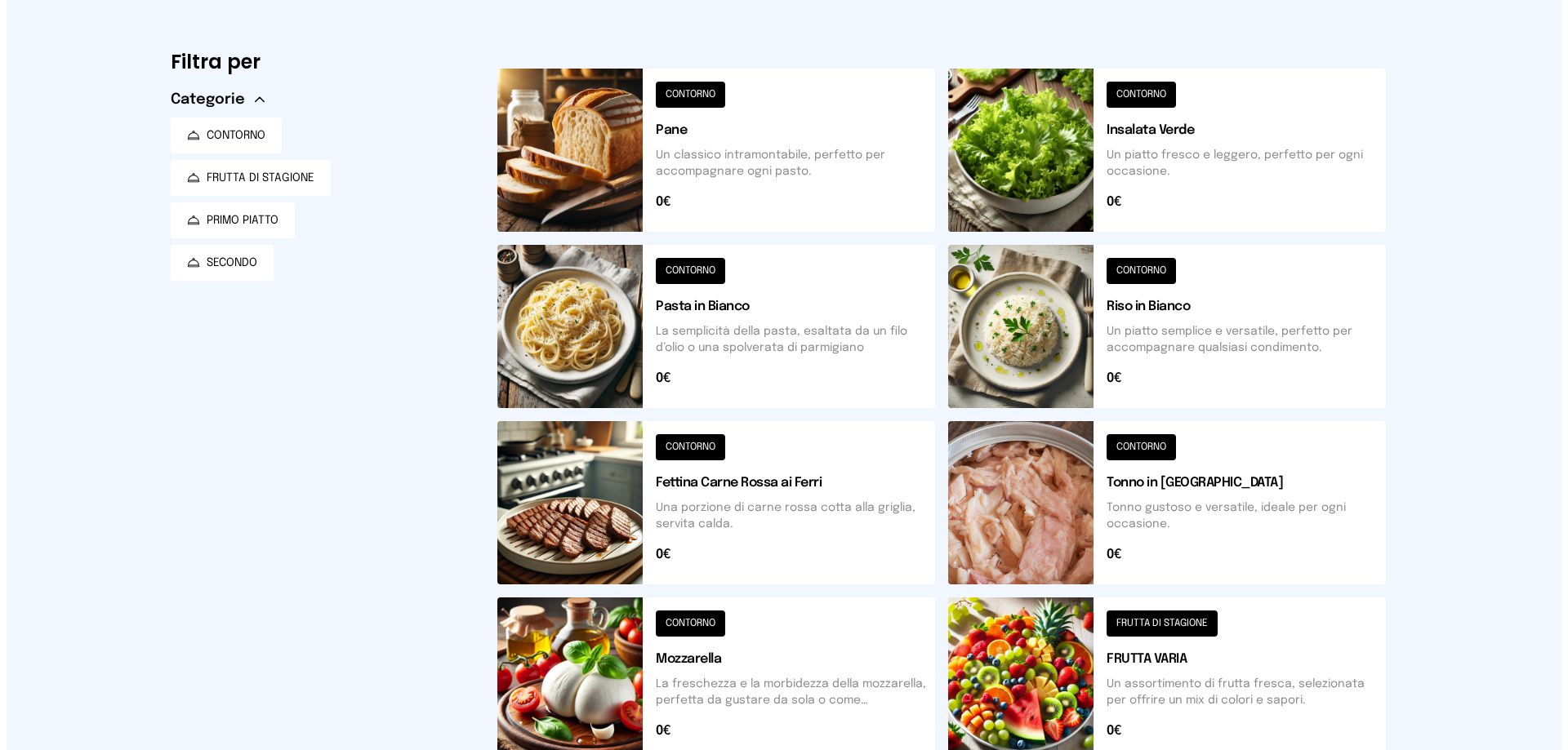
scroll to position [0, 0]
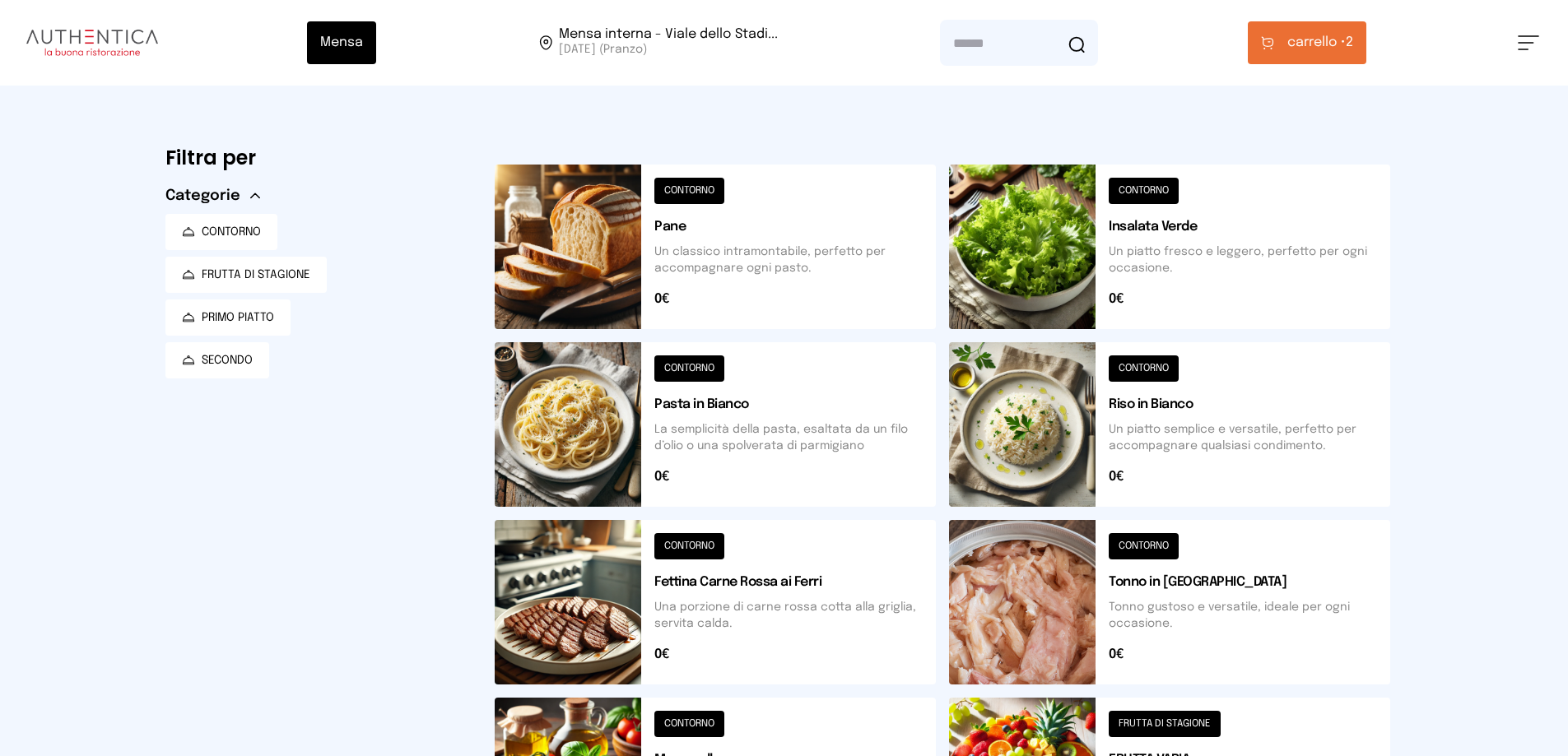
click at [1345, 52] on span "carrello •" at bounding box center [1317, 43] width 59 height 20
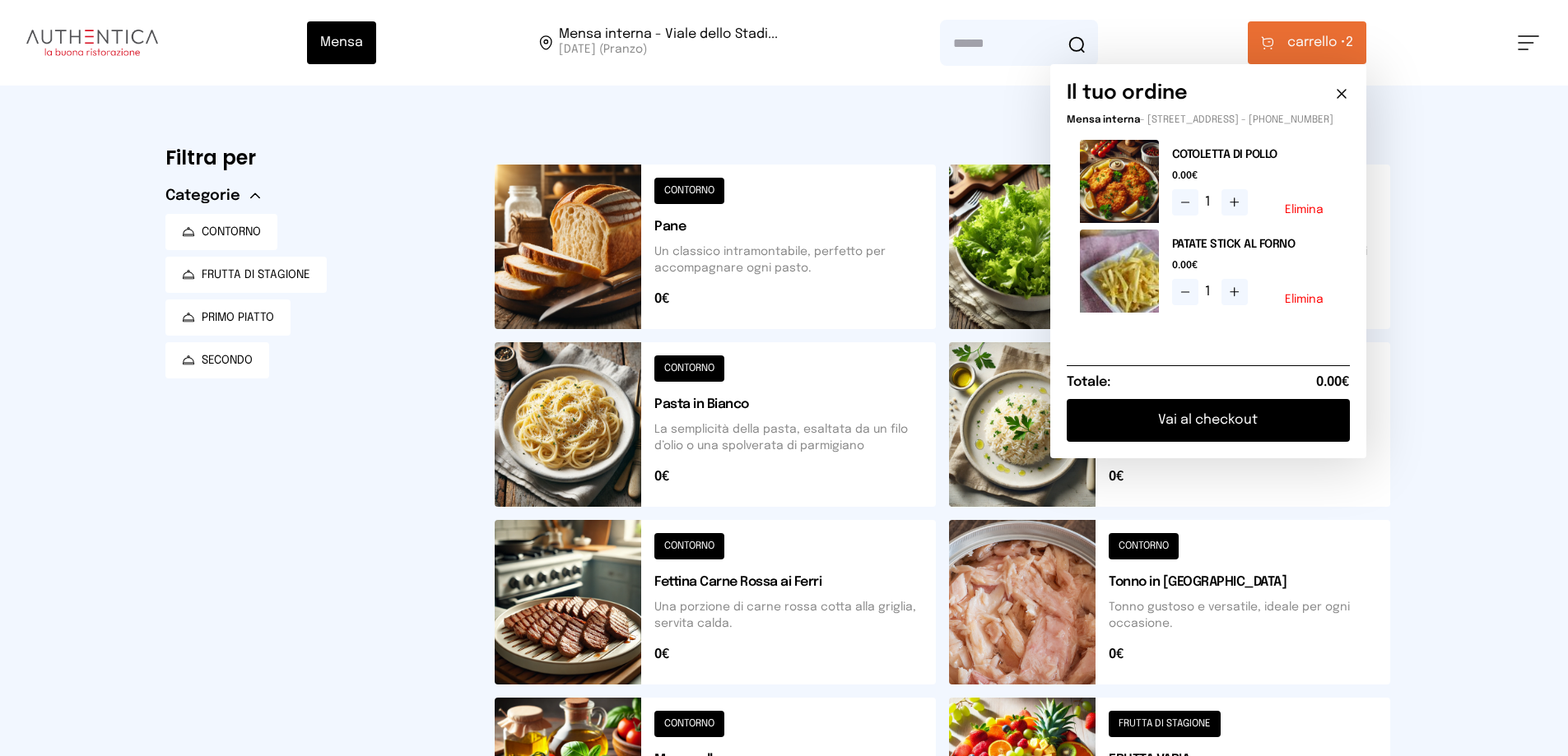
click at [1249, 429] on button "Vai al checkout" at bounding box center [1208, 420] width 283 height 43
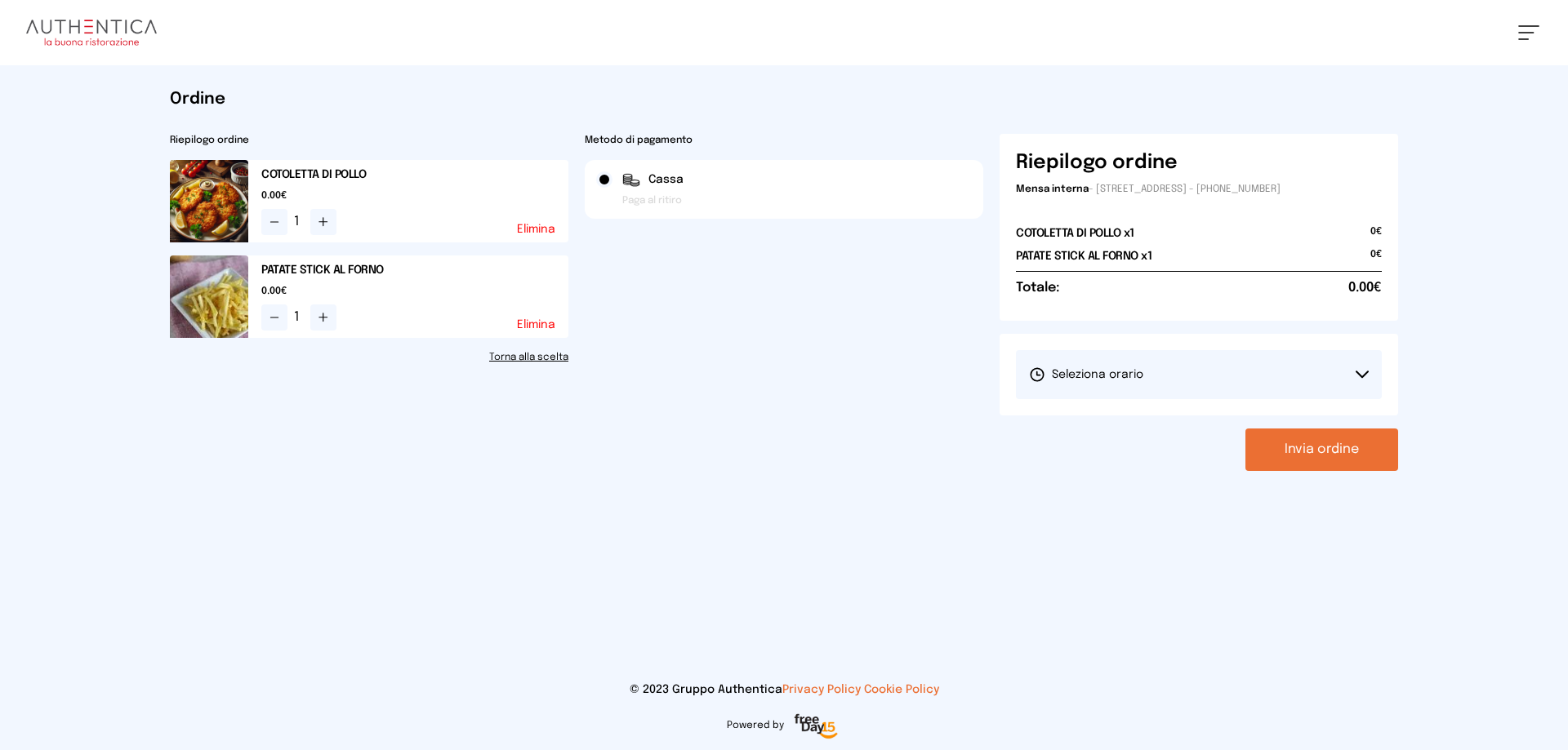
click at [1239, 371] on button "Seleziona orario" at bounding box center [1198, 375] width 366 height 49
click at [1149, 417] on span "1° Turno (13:00 - 15:00)" at bounding box center [1091, 420] width 123 height 17
click at [1318, 444] on button "Invia ordine" at bounding box center [1321, 449] width 153 height 42
